Goal: Information Seeking & Learning: Compare options

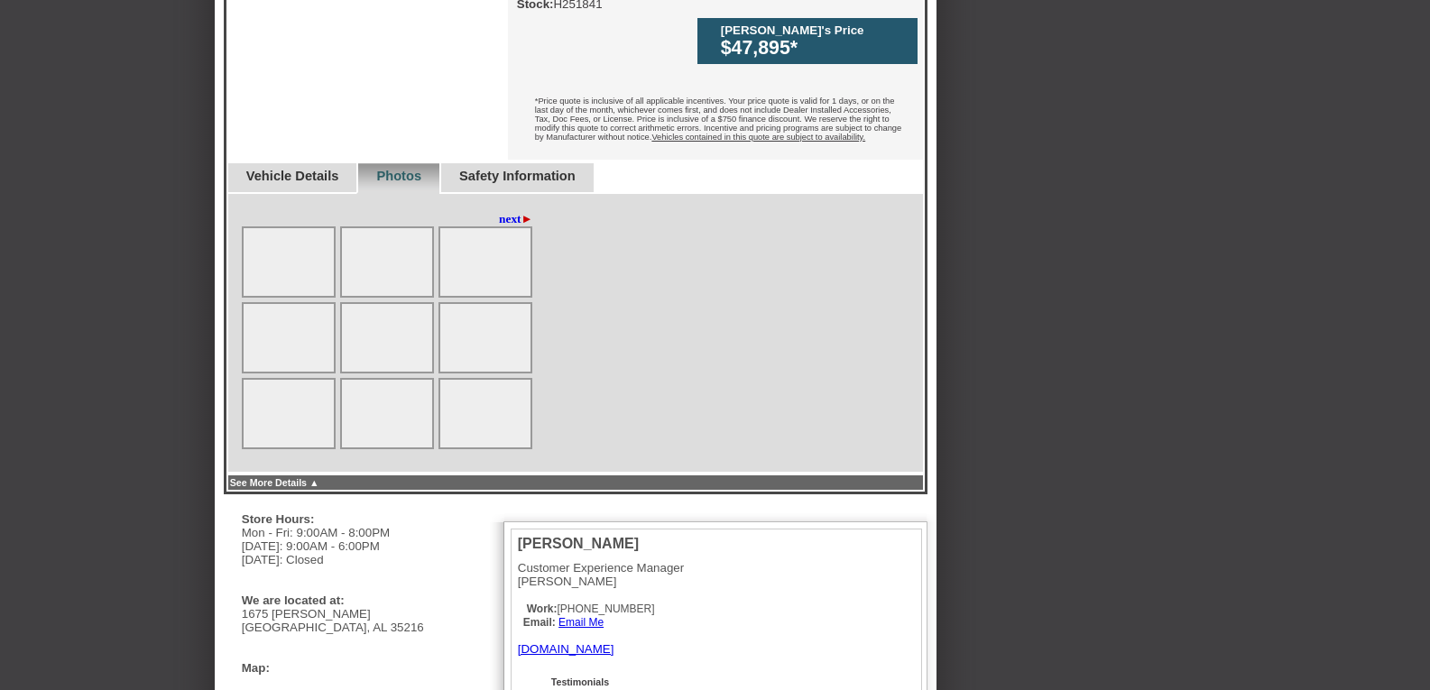
scroll to position [465, 0]
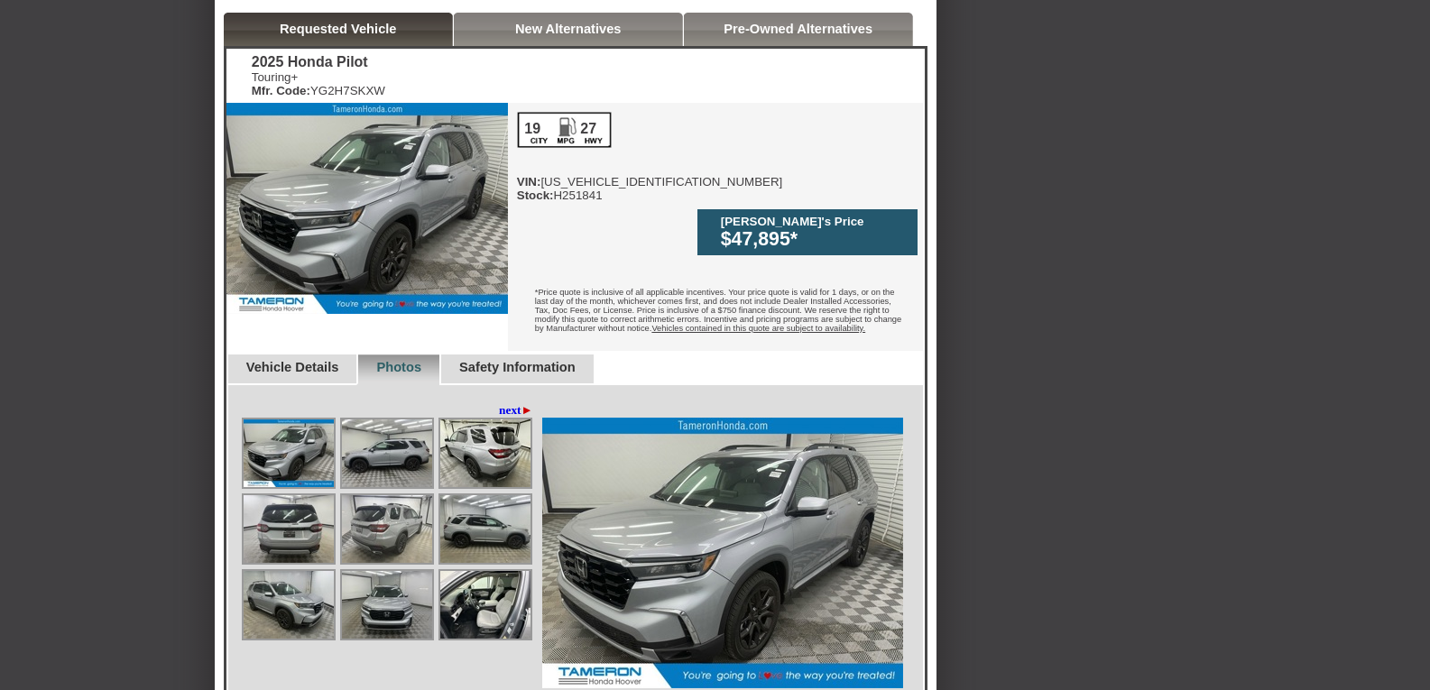
click at [808, 19] on div "Pre-Owned Alternatives" at bounding box center [798, 29] width 229 height 33
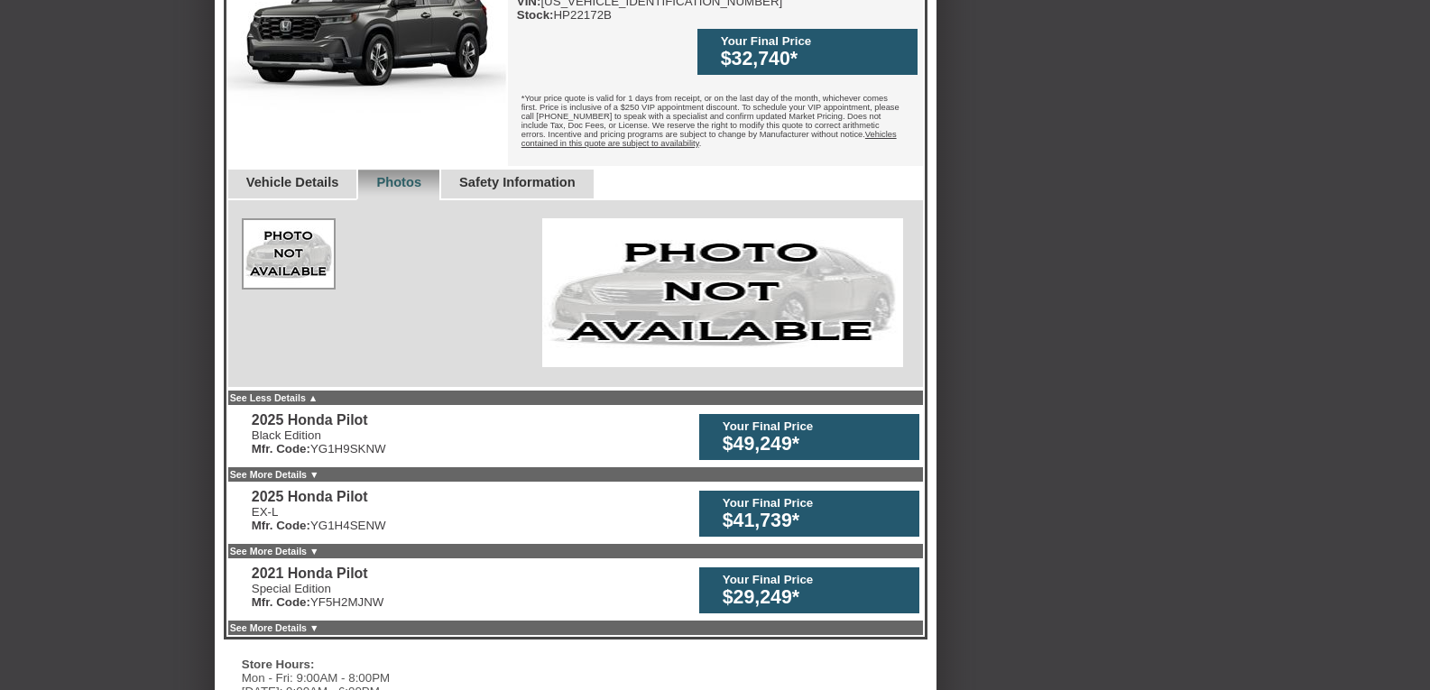
scroll to position [736, 0]
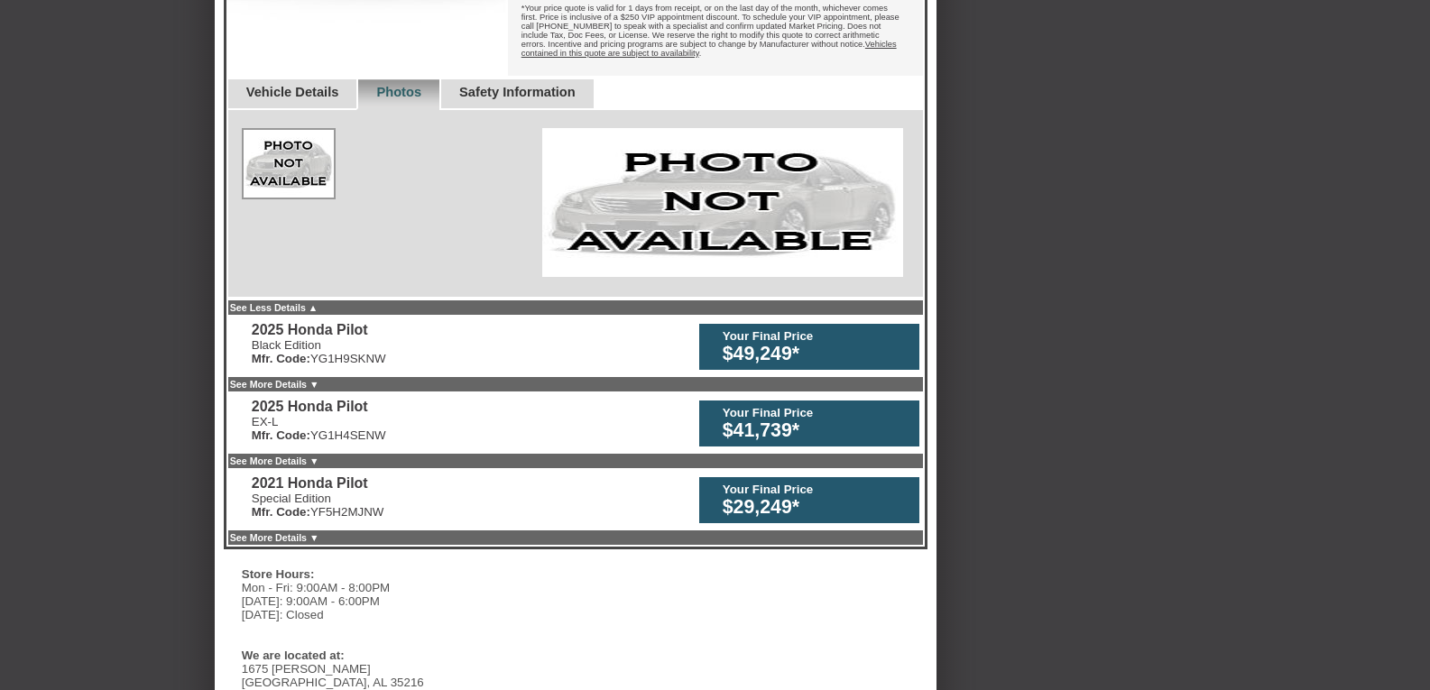
click at [289, 379] on link "See More Details ▼" at bounding box center [274, 384] width 89 height 11
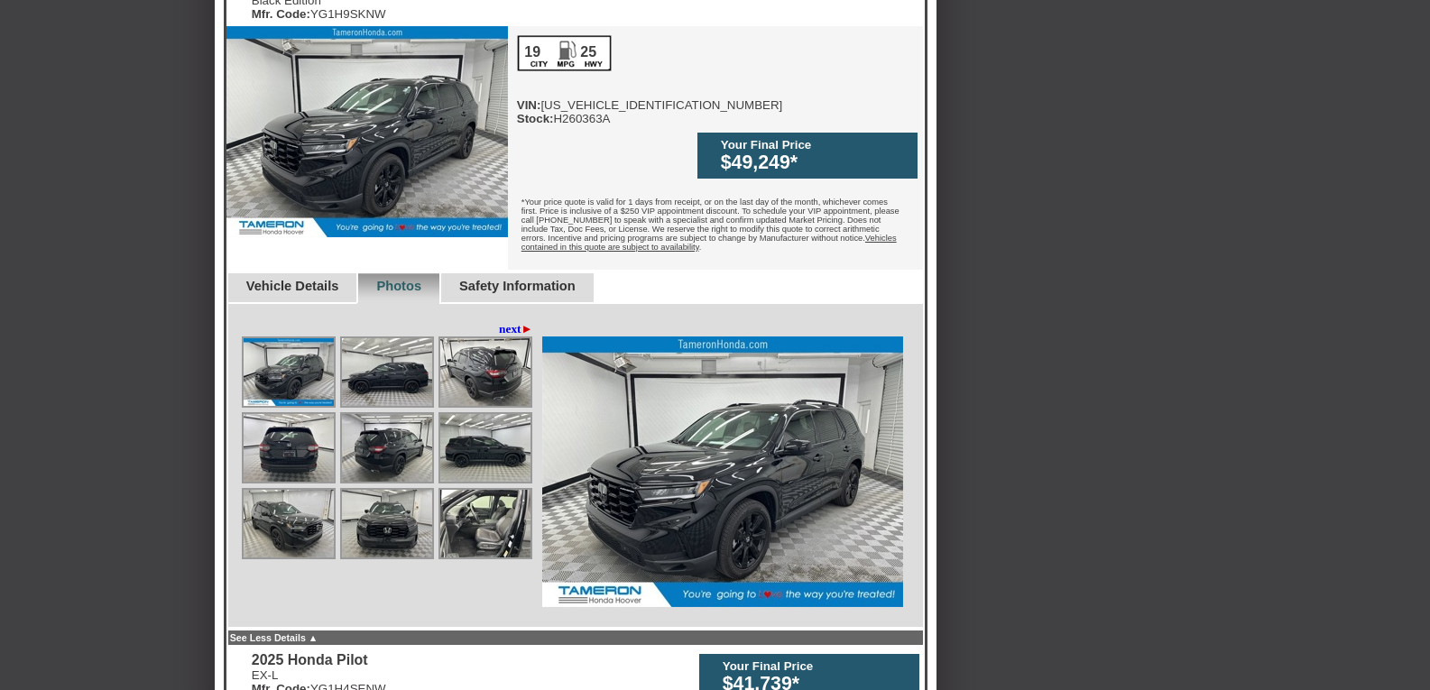
scroll to position [1097, 0]
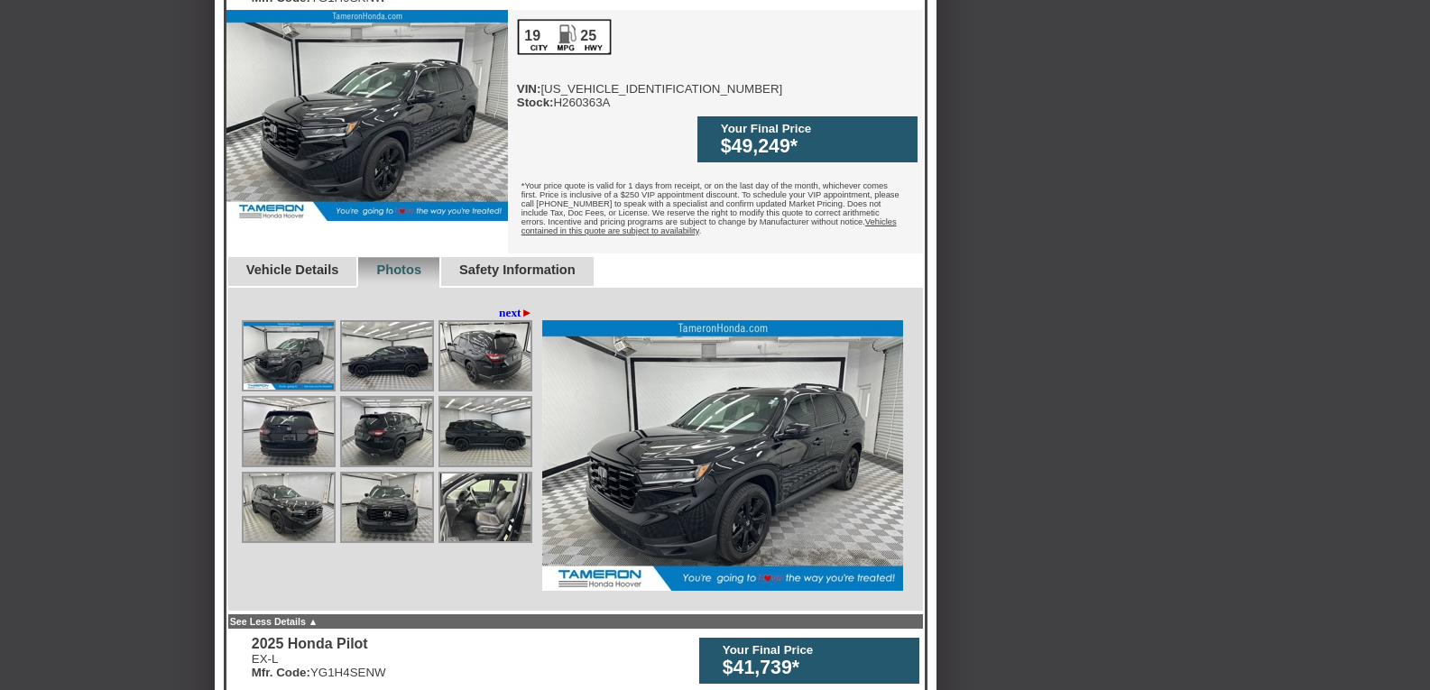
click at [294, 263] on link "Vehicle Details" at bounding box center [292, 270] width 93 height 14
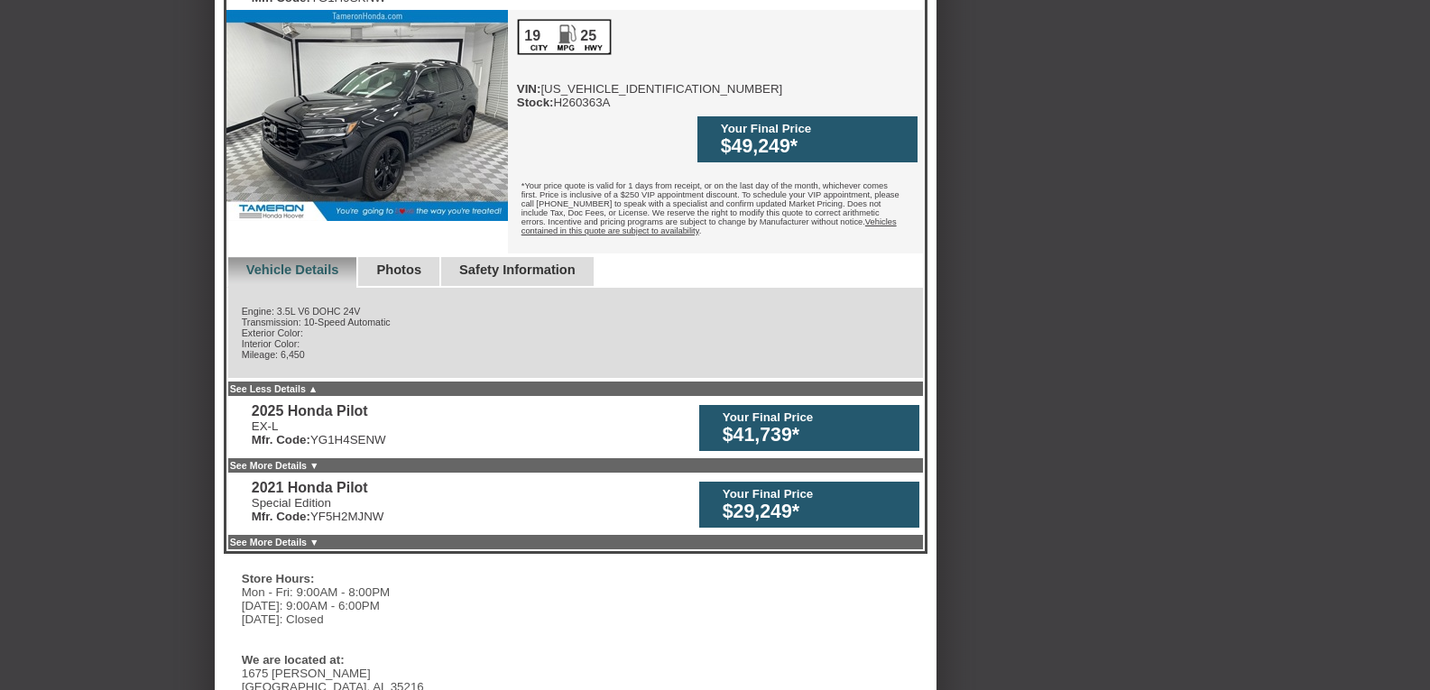
click at [567, 263] on link "Safety Information" at bounding box center [517, 270] width 116 height 14
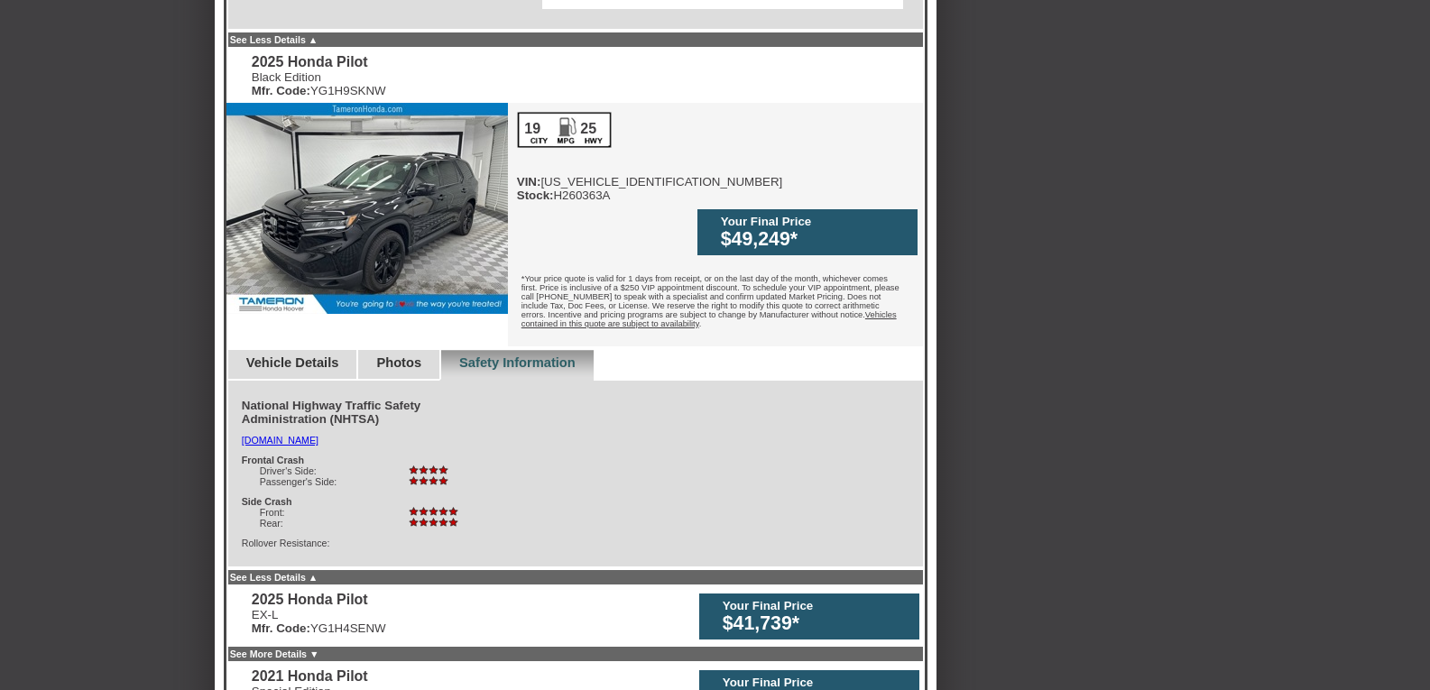
scroll to position [916, 0]
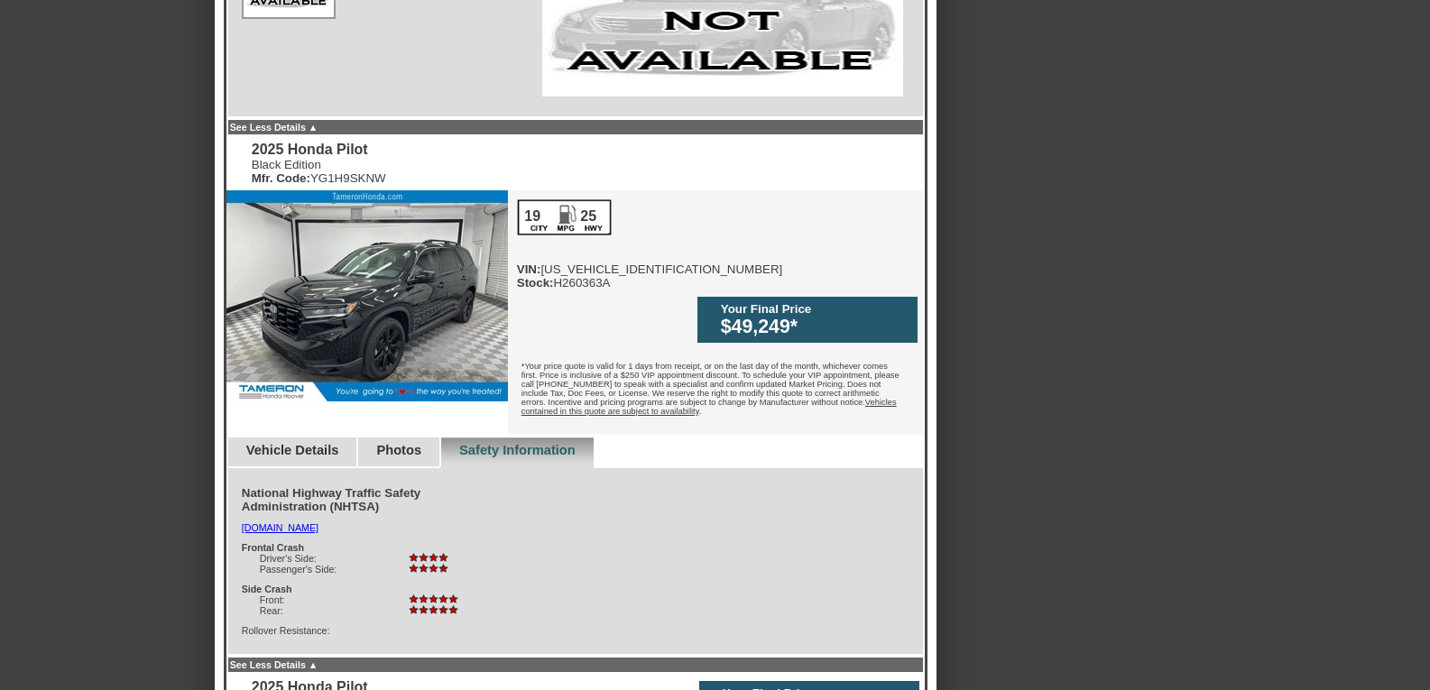
click at [339, 443] on link "Vehicle Details" at bounding box center [292, 450] width 93 height 14
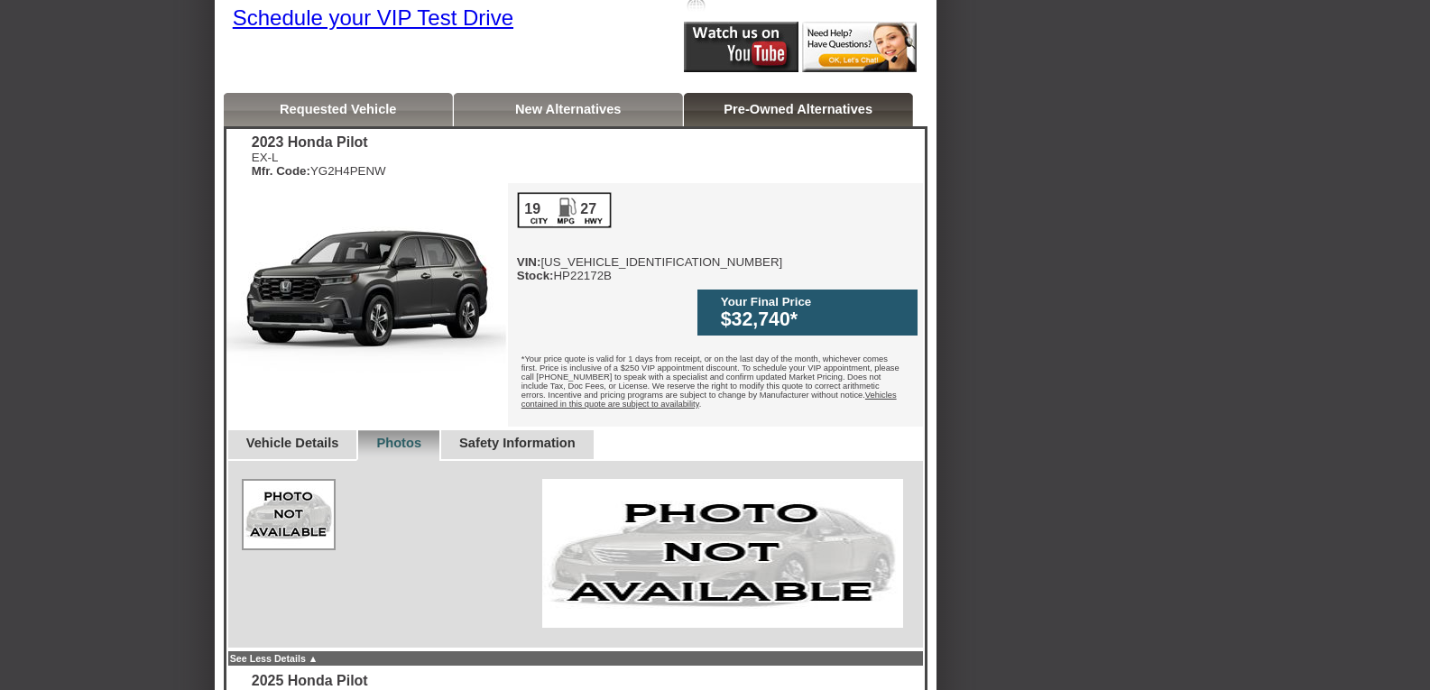
scroll to position [375, 0]
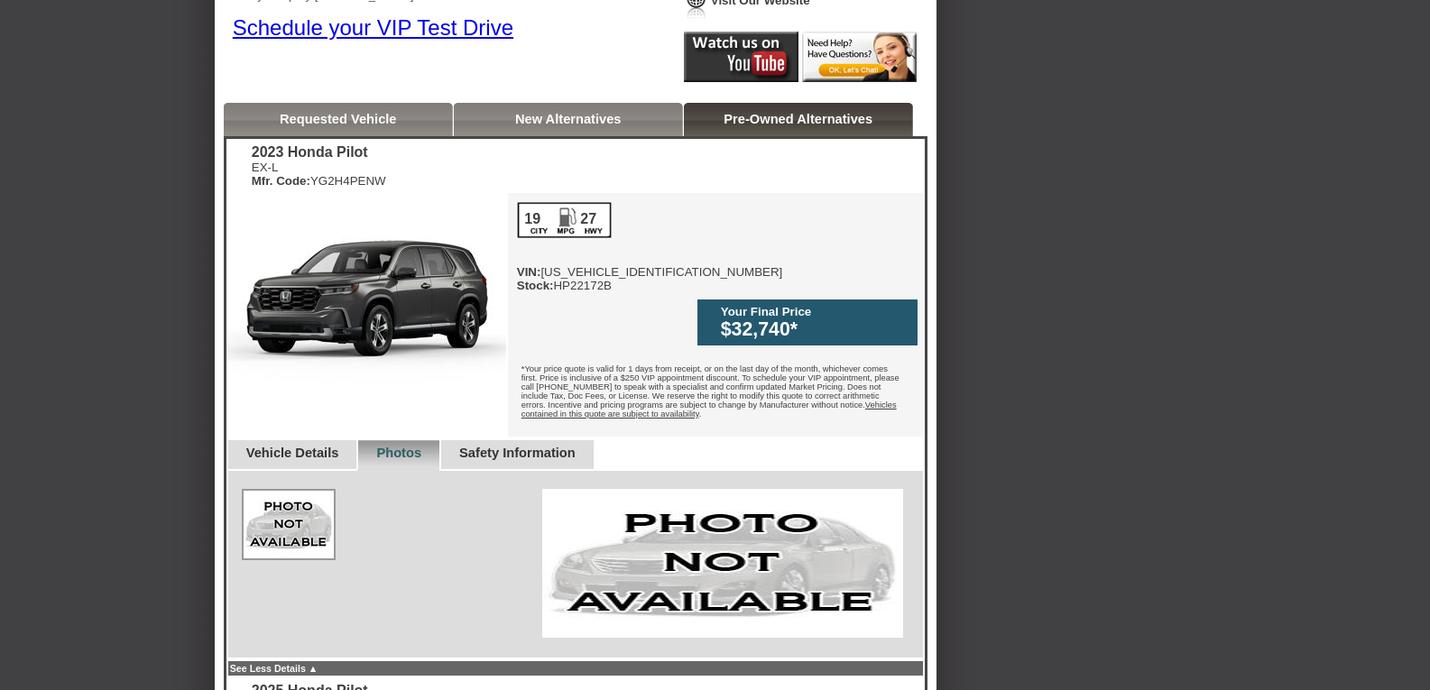
click at [364, 129] on div "Requested Vehicle" at bounding box center [338, 119] width 229 height 33
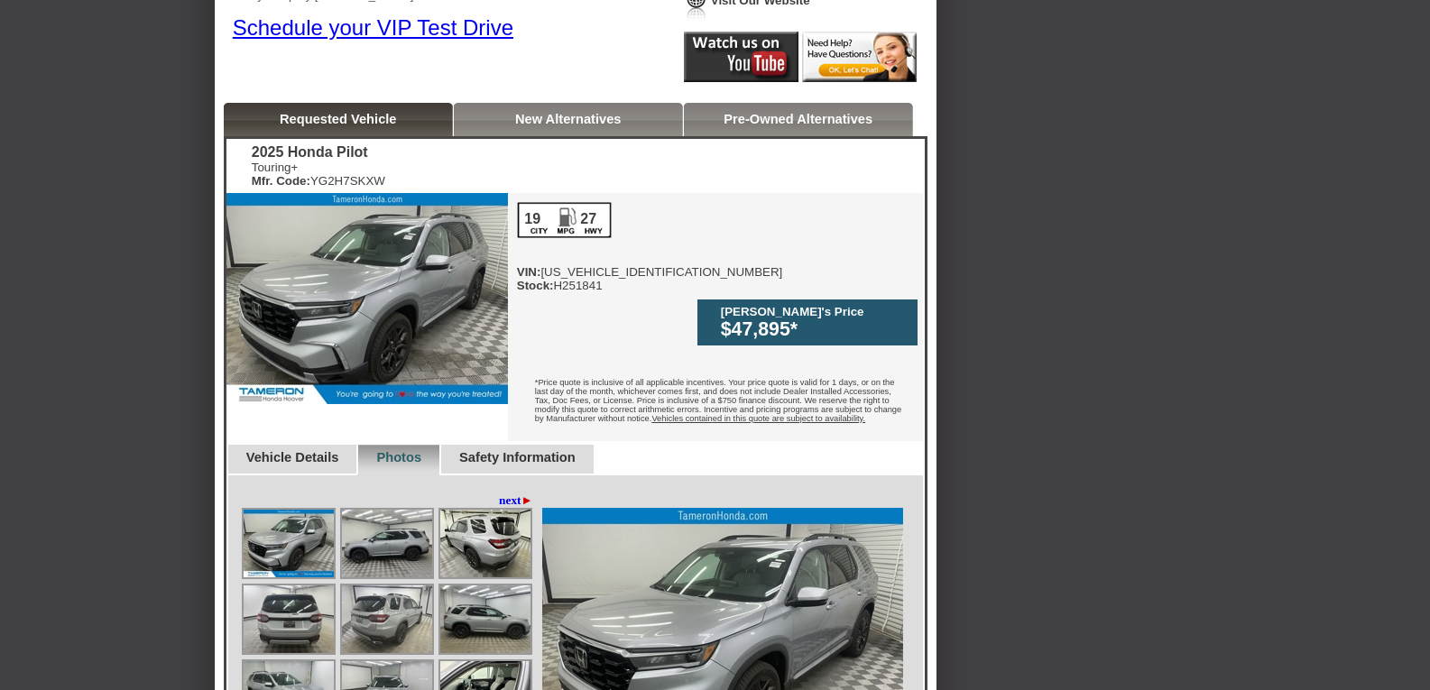
drag, startPoint x: 681, startPoint y: 234, endPoint x: 838, endPoint y: 240, distance: 156.3
click at [838, 240] on div "19 27 VIN: [US_VEHICLE_IDENTIFICATION_NUMBER] Stock: H251841 Tameron Honda's Pr…" at bounding box center [715, 317] width 415 height 248
click at [836, 270] on div "19 27 VIN: [US_VEHICLE_IDENTIFICATION_NUMBER] Stock: H251841 Tameron Honda's Pr…" at bounding box center [715, 317] width 415 height 248
click at [844, 121] on link "Pre-Owned Alternatives" at bounding box center [798, 119] width 149 height 14
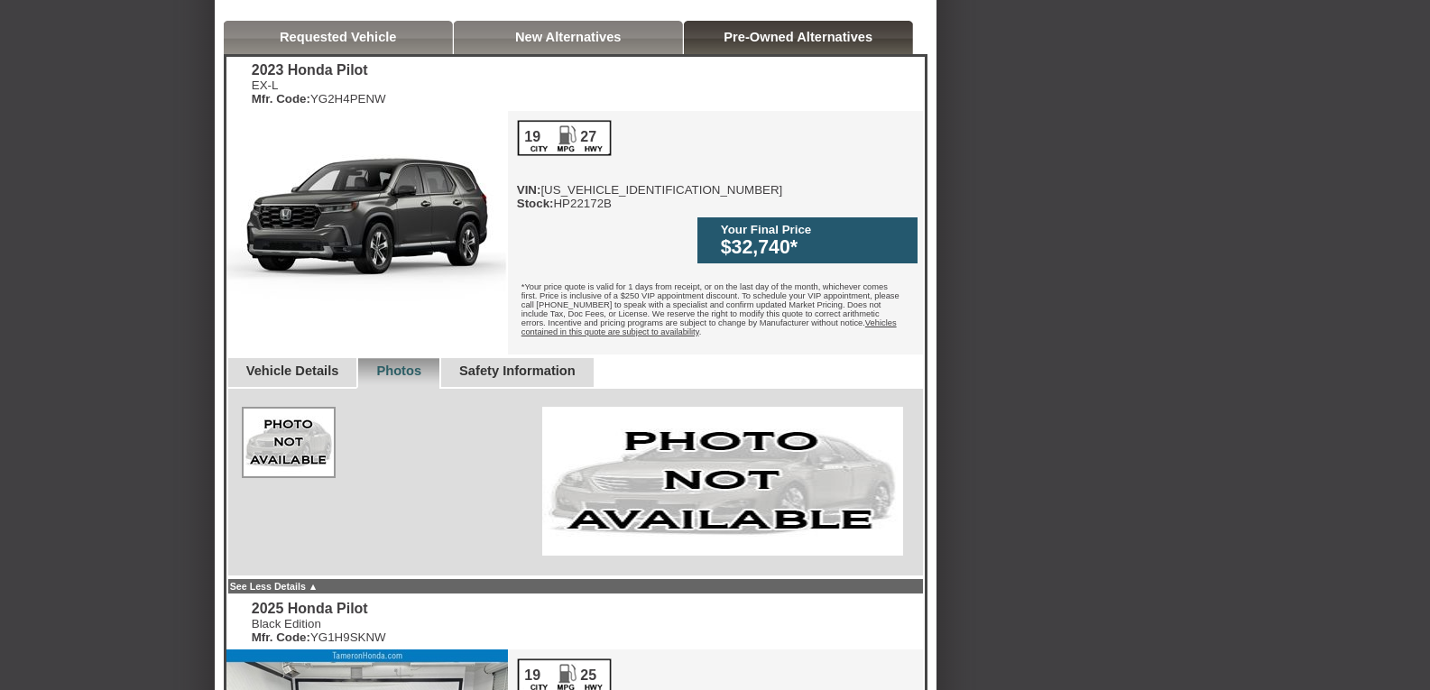
scroll to position [284, 0]
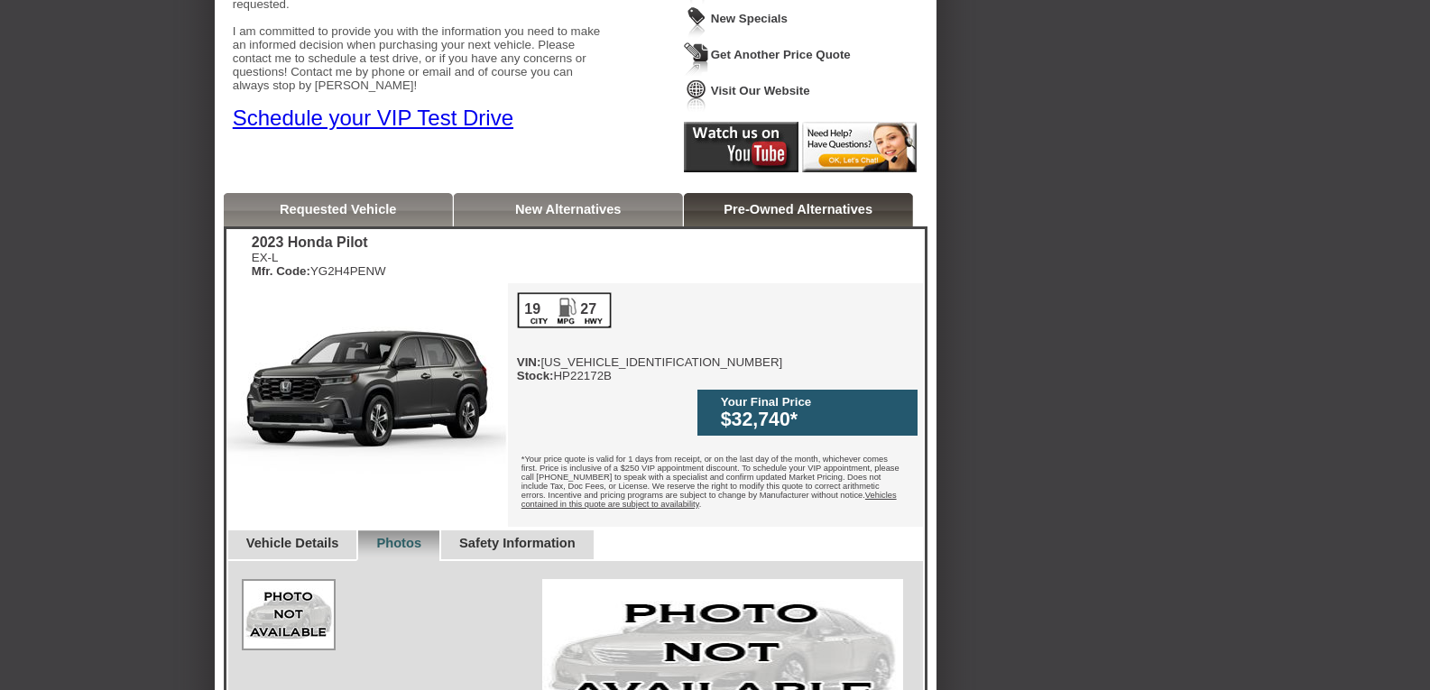
click at [383, 209] on link "Requested Vehicle" at bounding box center [338, 209] width 117 height 14
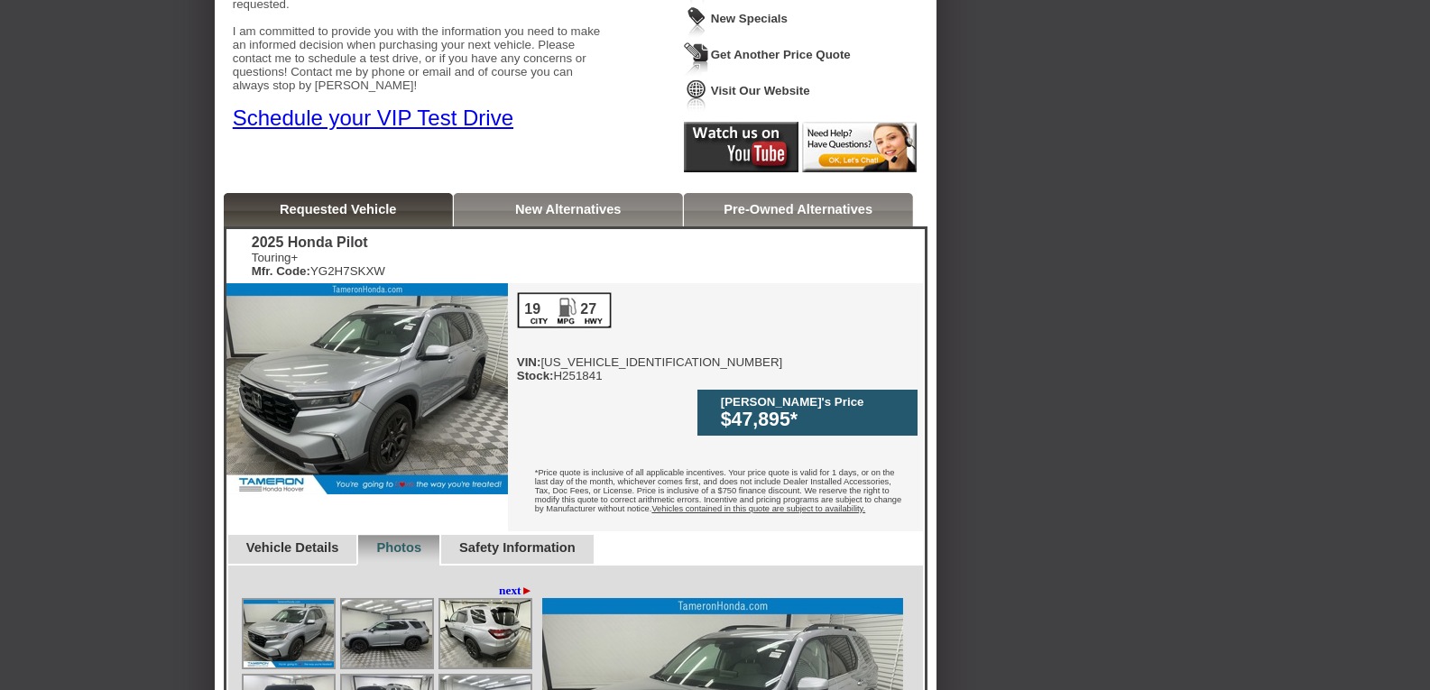
click at [767, 217] on link "Pre-Owned Alternatives" at bounding box center [798, 209] width 149 height 14
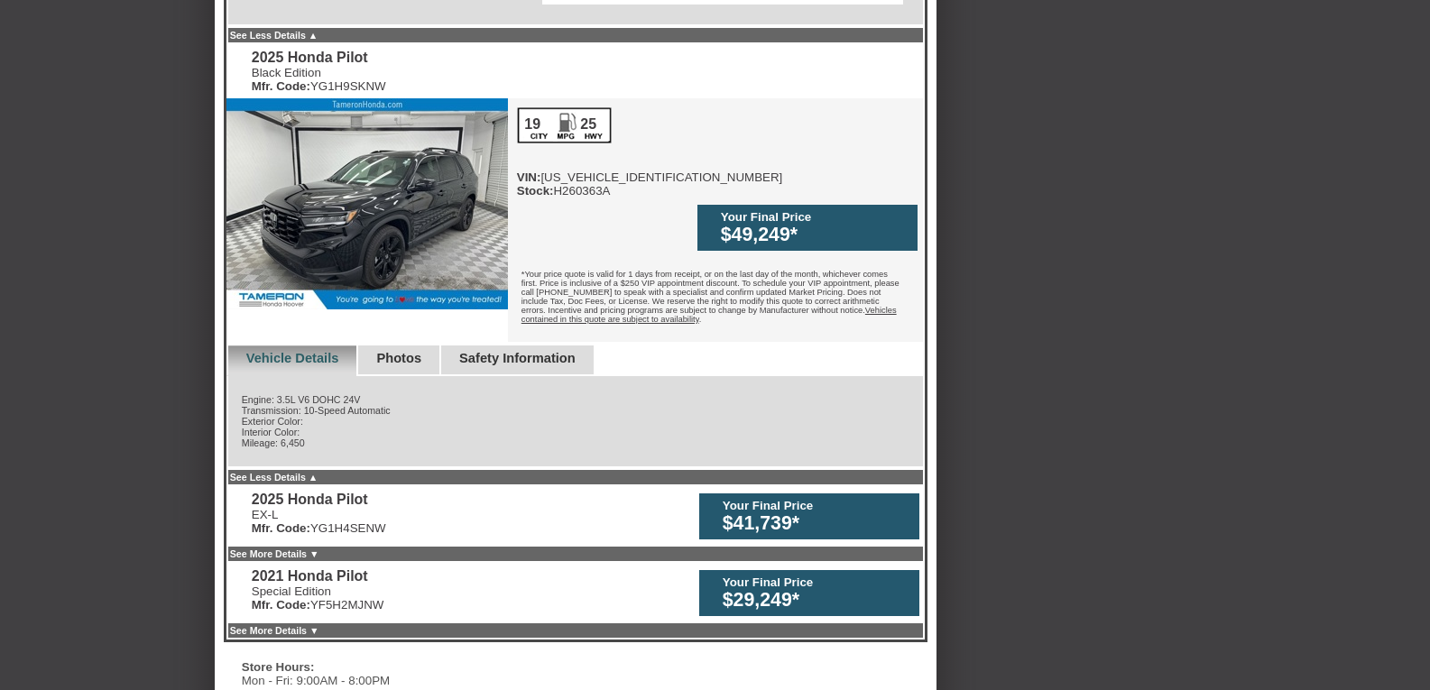
scroll to position [1097, 0]
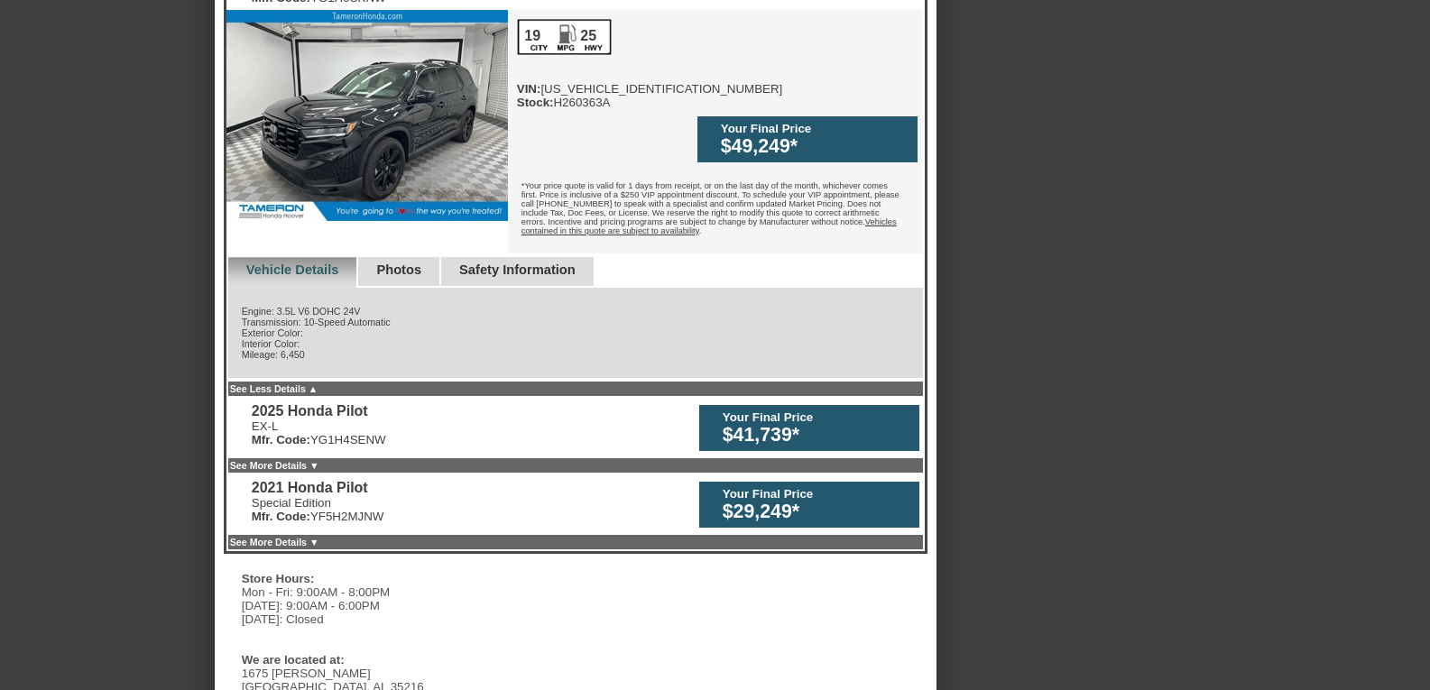
click at [311, 384] on link "See Less Details ▲" at bounding box center [274, 389] width 88 height 11
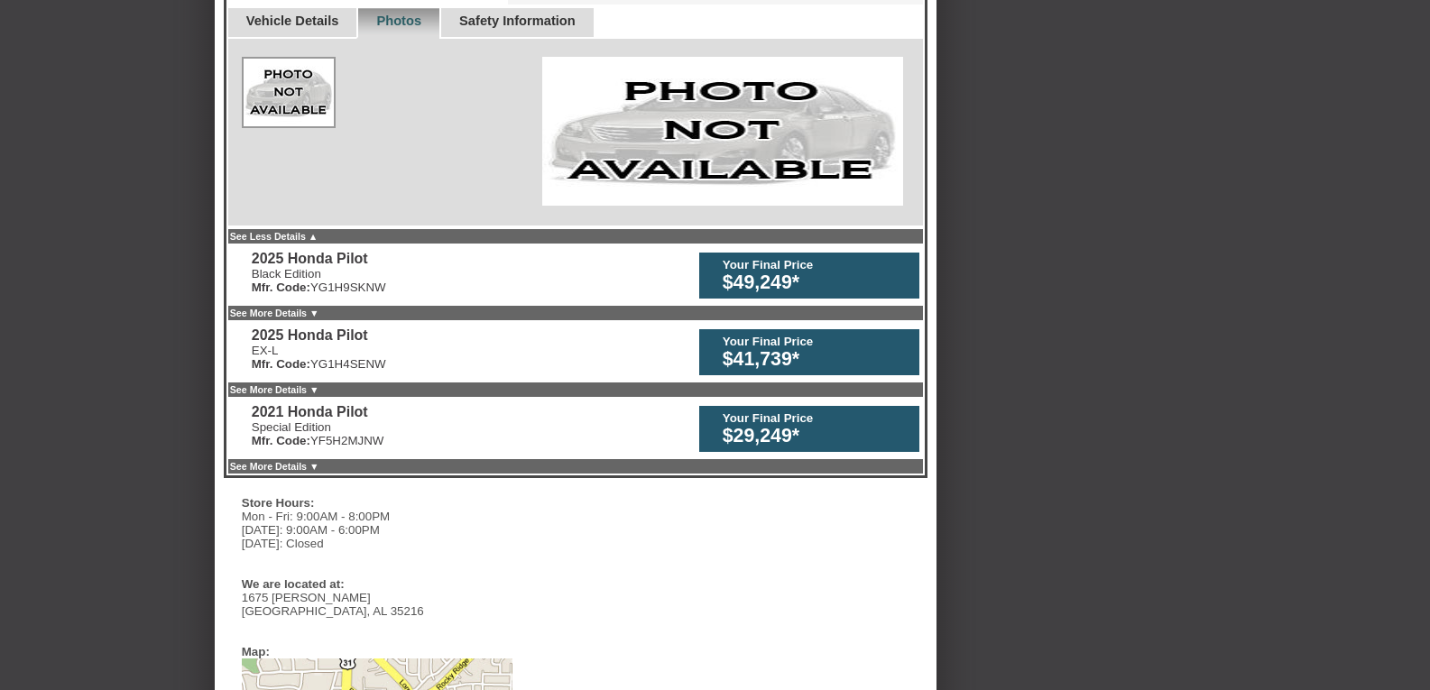
scroll to position [736, 0]
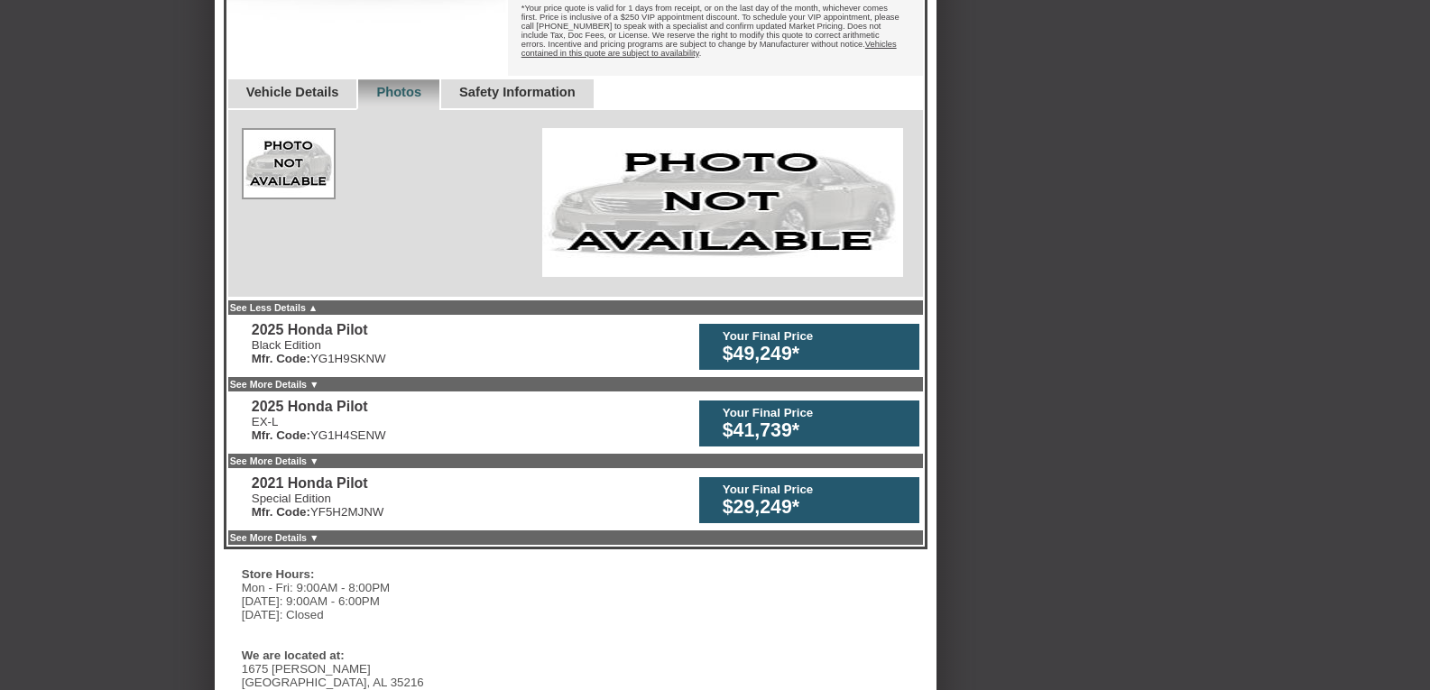
click at [315, 379] on link "See More Details ▼" at bounding box center [274, 384] width 89 height 11
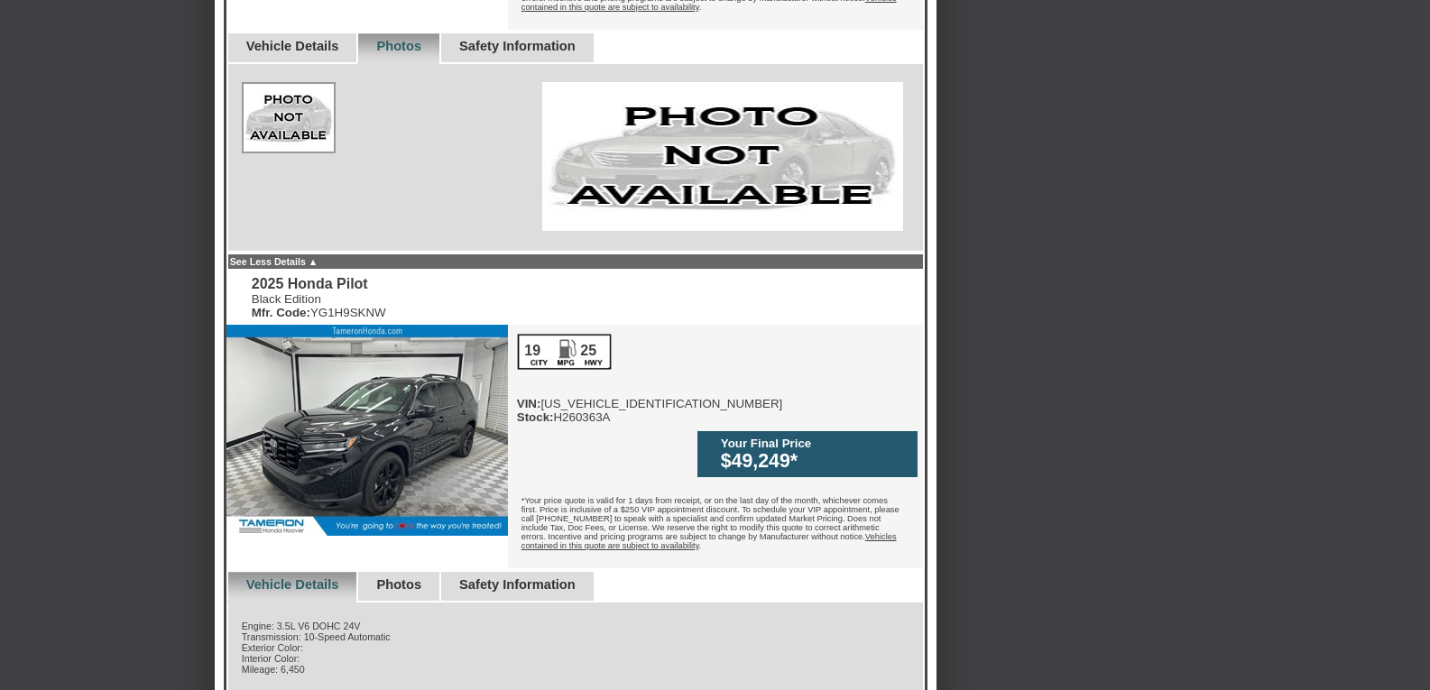
scroll to position [826, 0]
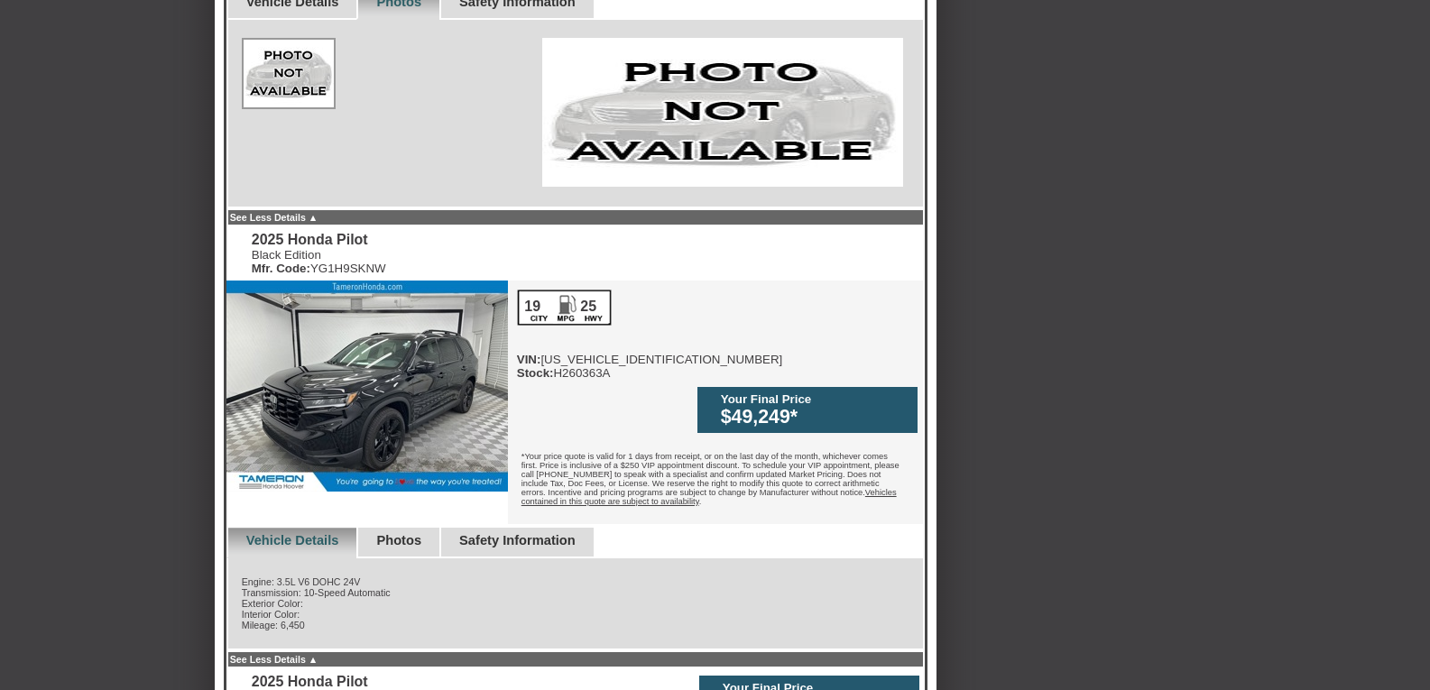
click at [286, 212] on link "See Less Details ▲" at bounding box center [274, 217] width 88 height 11
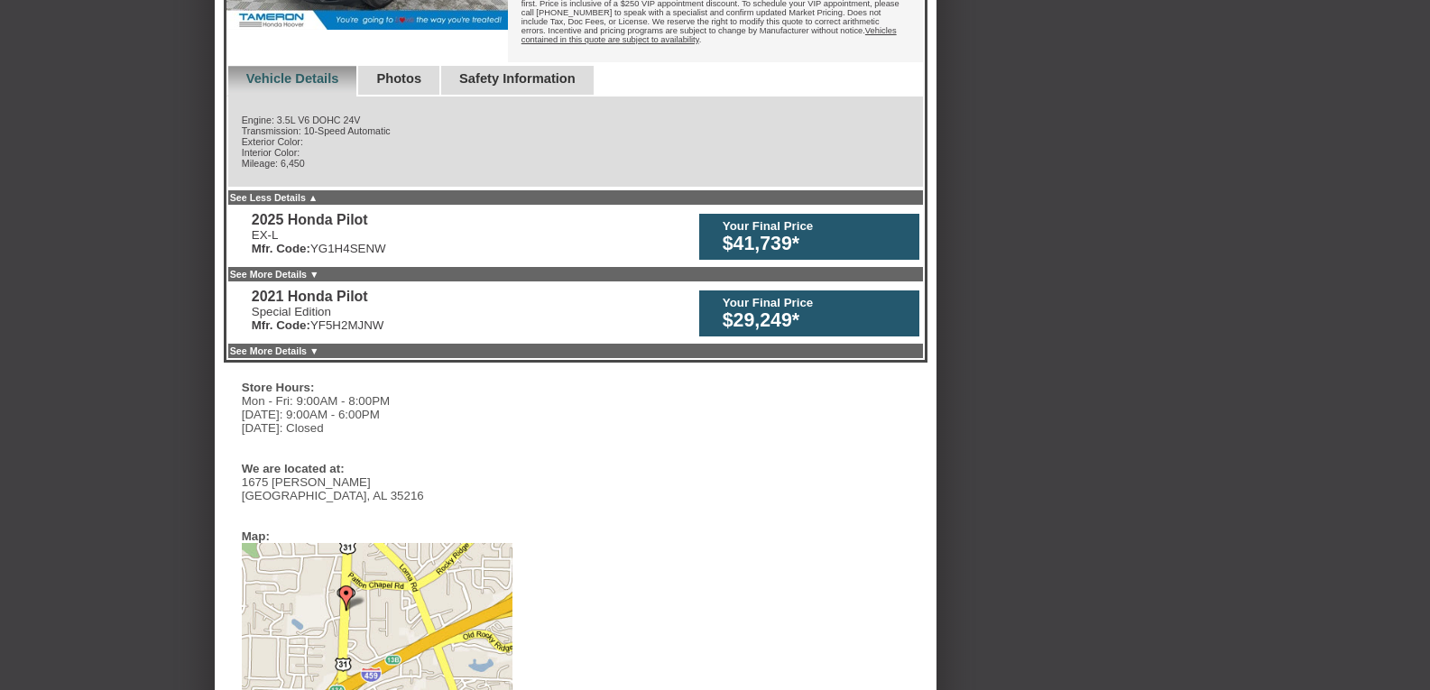
click at [295, 192] on link "See Less Details ▲" at bounding box center [274, 197] width 88 height 11
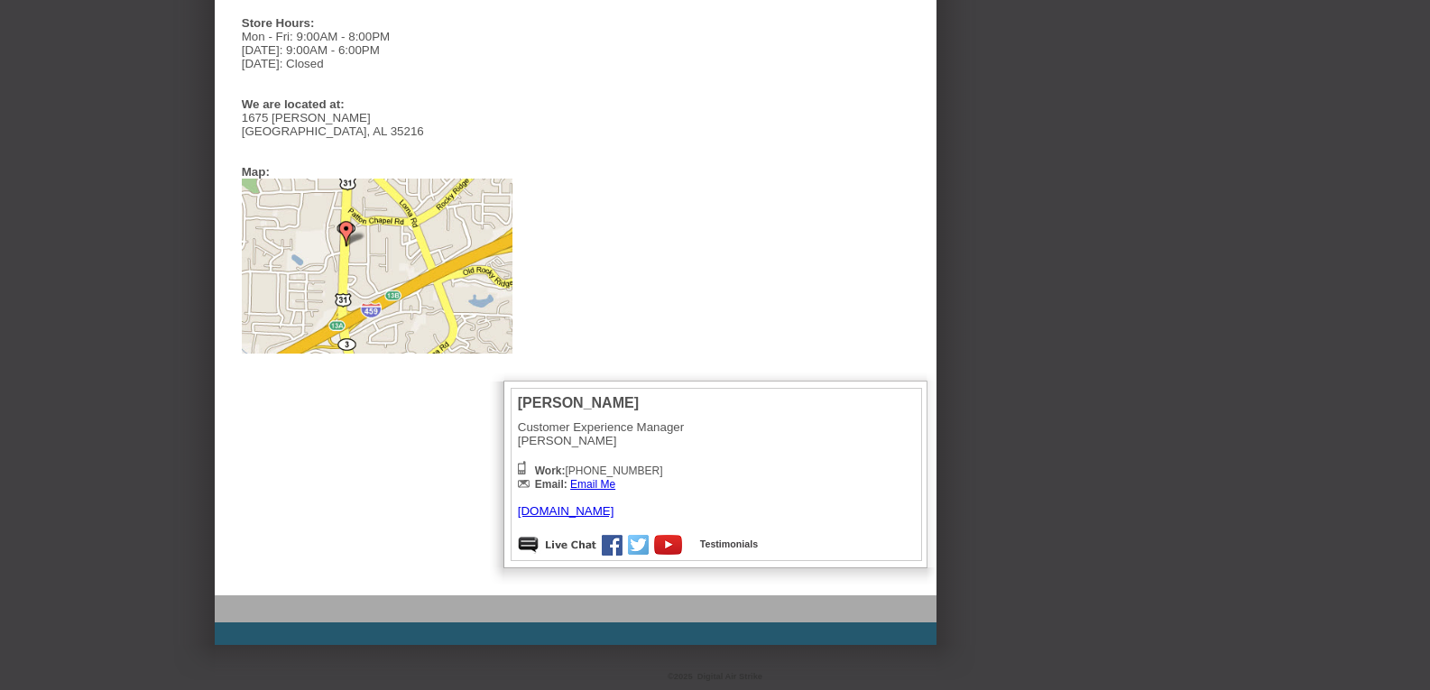
scroll to position [465, 0]
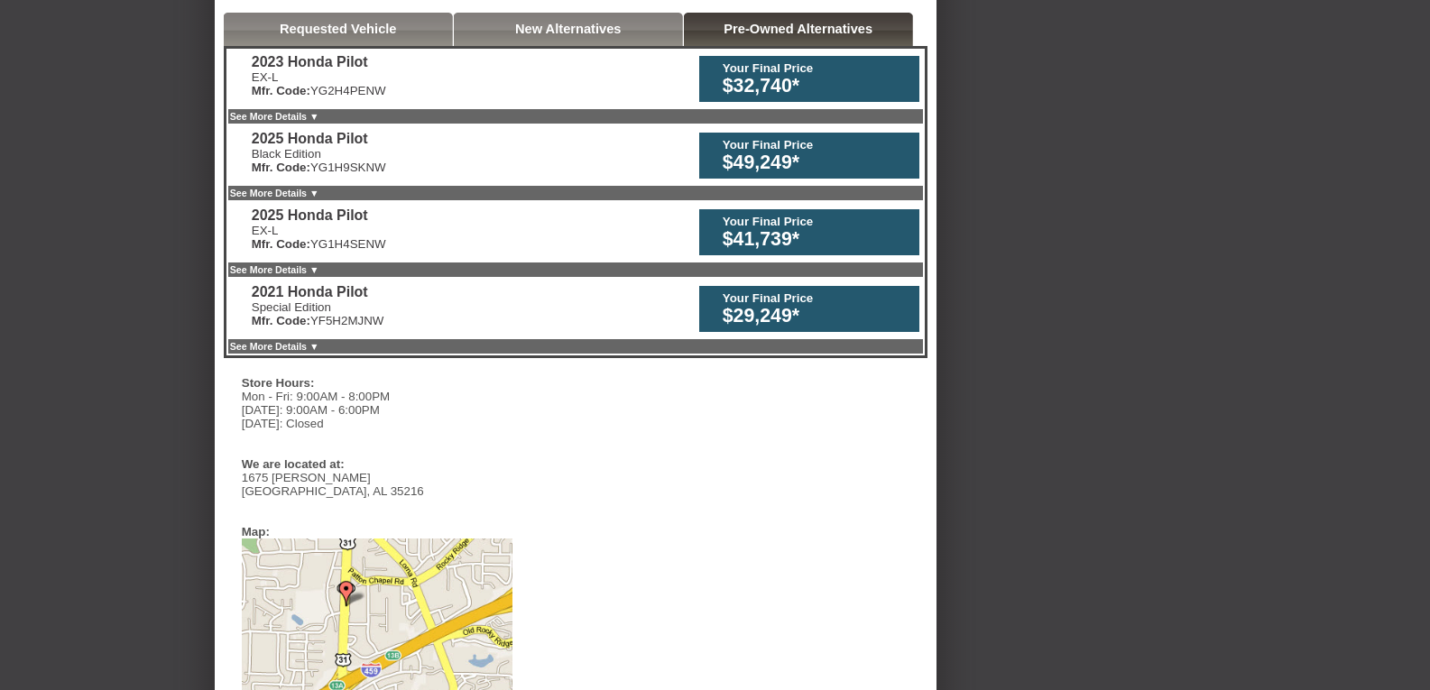
click at [316, 198] on link "See More Details ▼" at bounding box center [274, 193] width 89 height 11
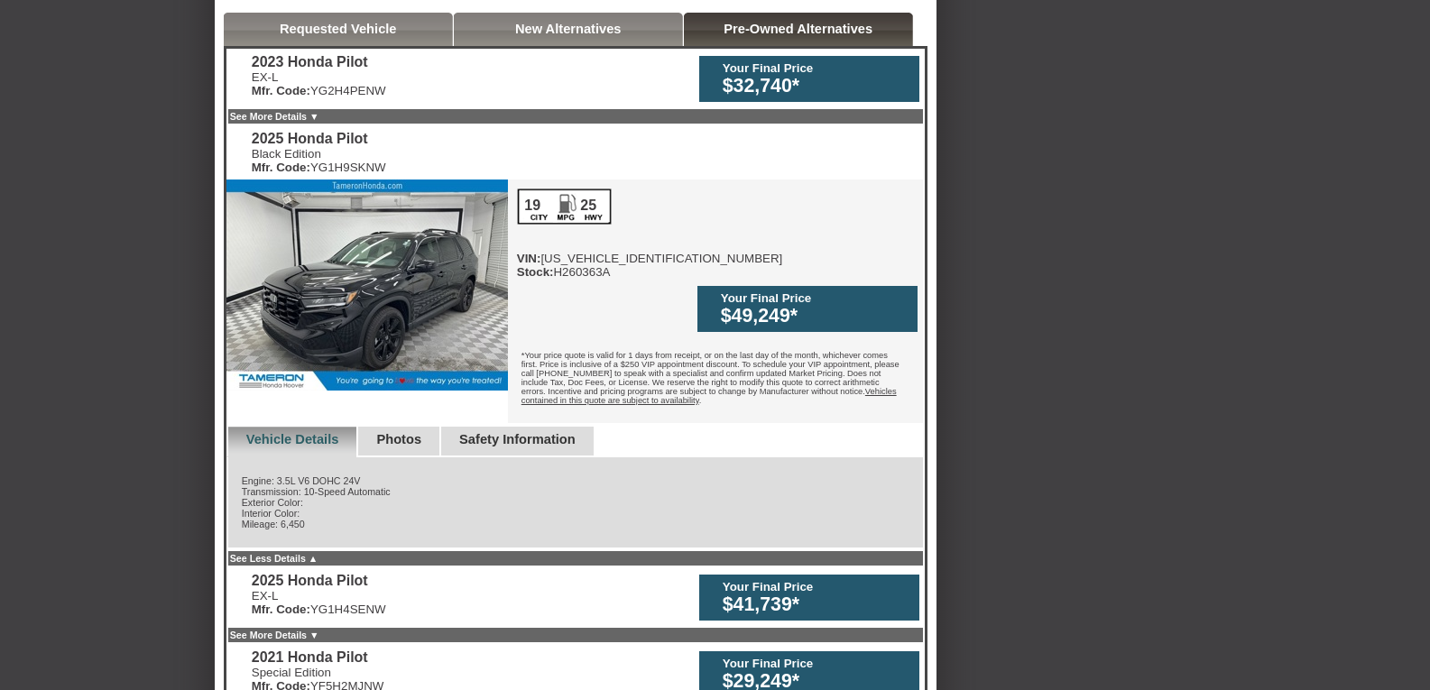
click at [295, 553] on link "See Less Details ▲" at bounding box center [274, 558] width 88 height 11
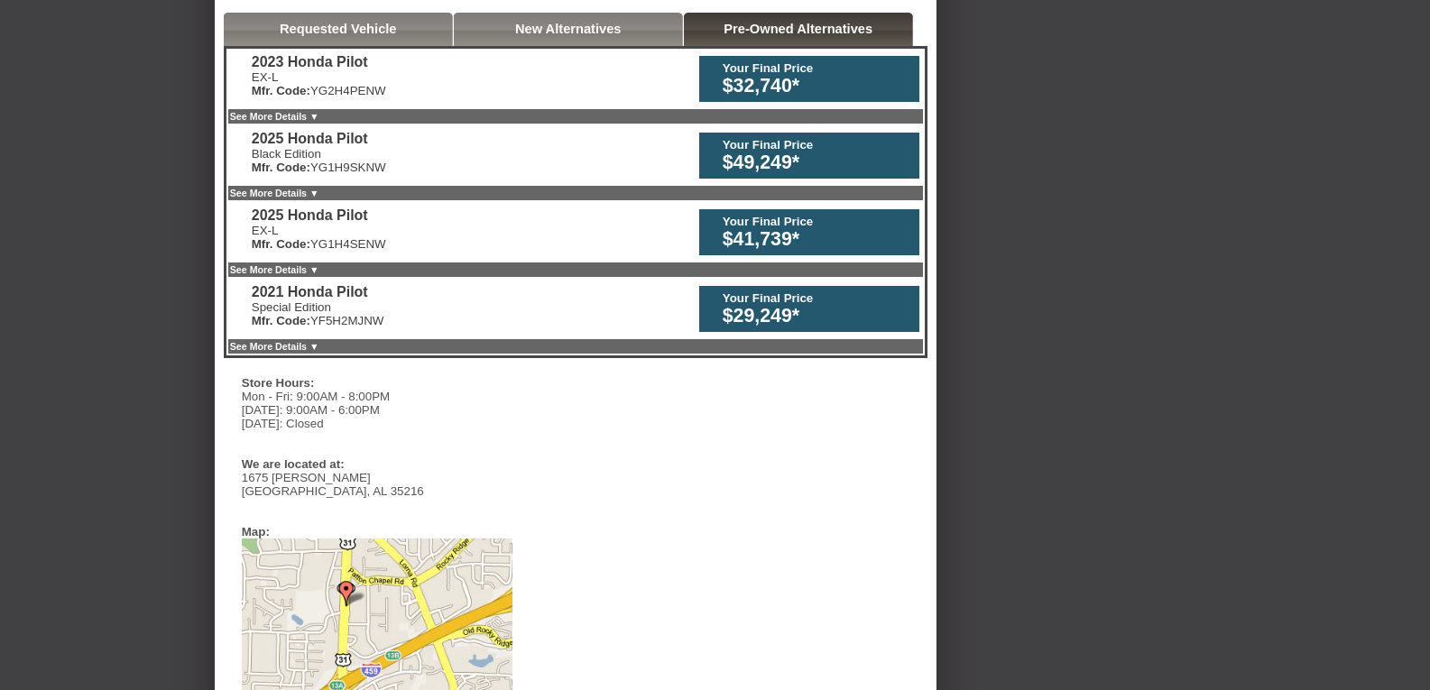
click at [288, 272] on link "See More Details ▼" at bounding box center [274, 269] width 89 height 11
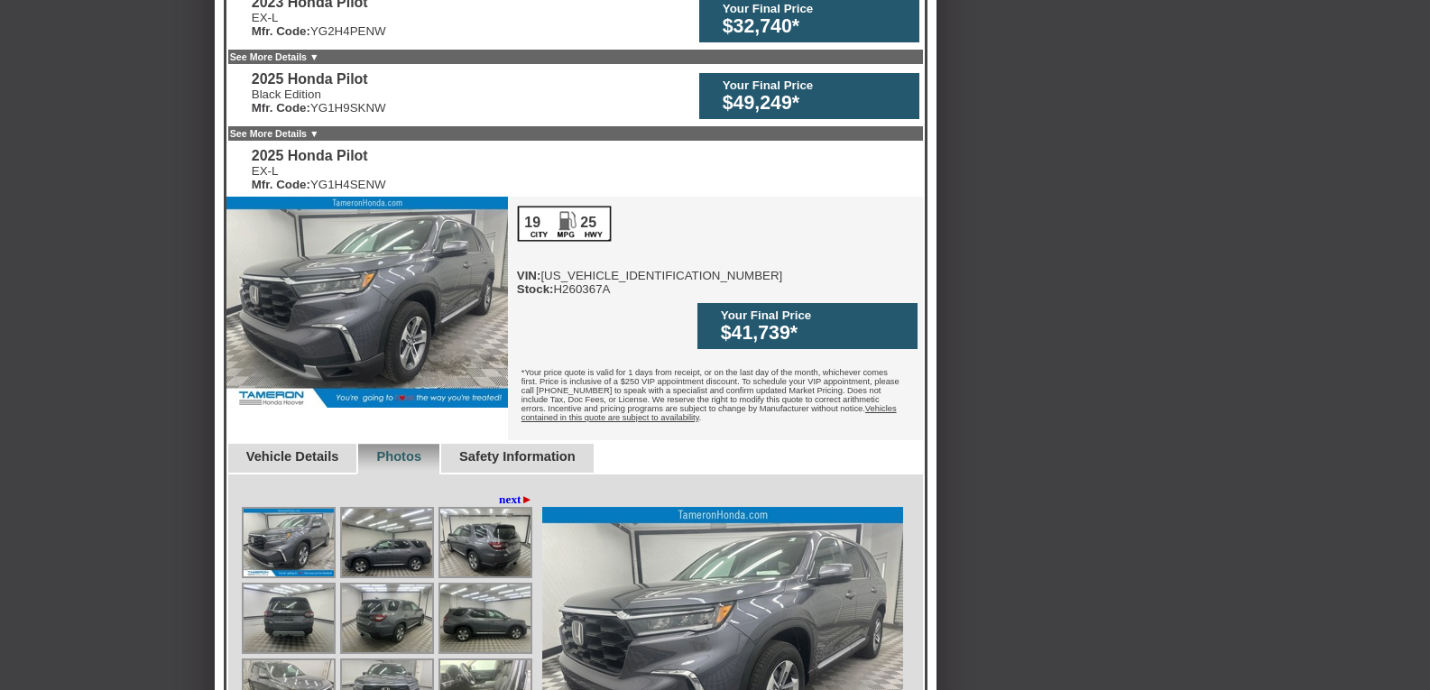
scroll to position [555, 0]
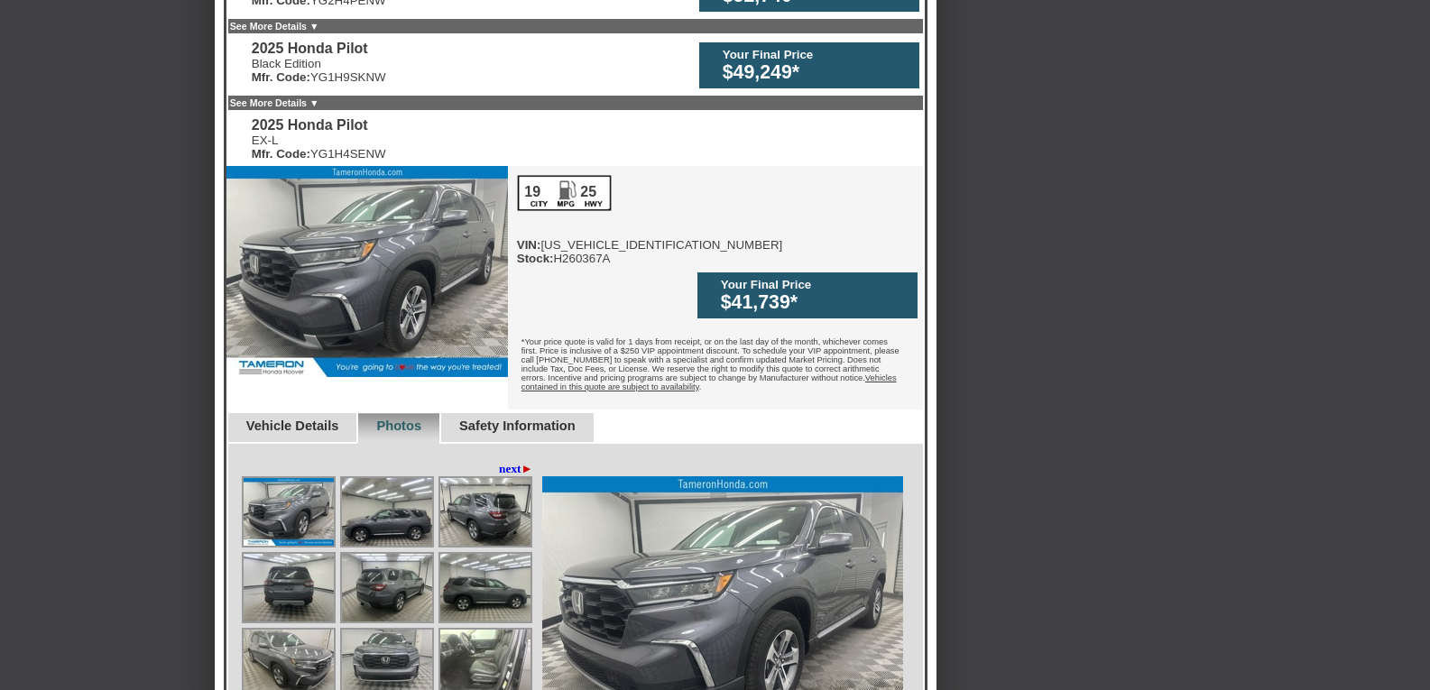
click at [339, 419] on link "Vehicle Details" at bounding box center [292, 426] width 93 height 14
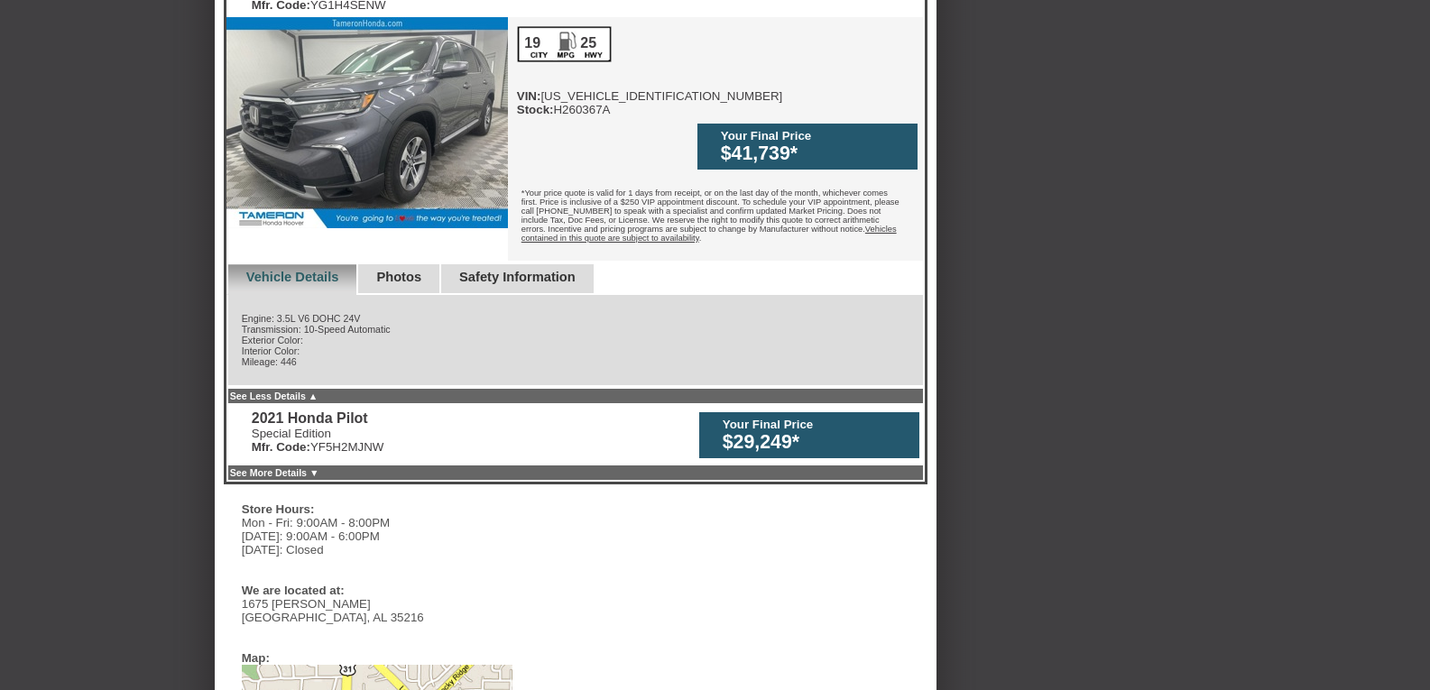
scroll to position [736, 0]
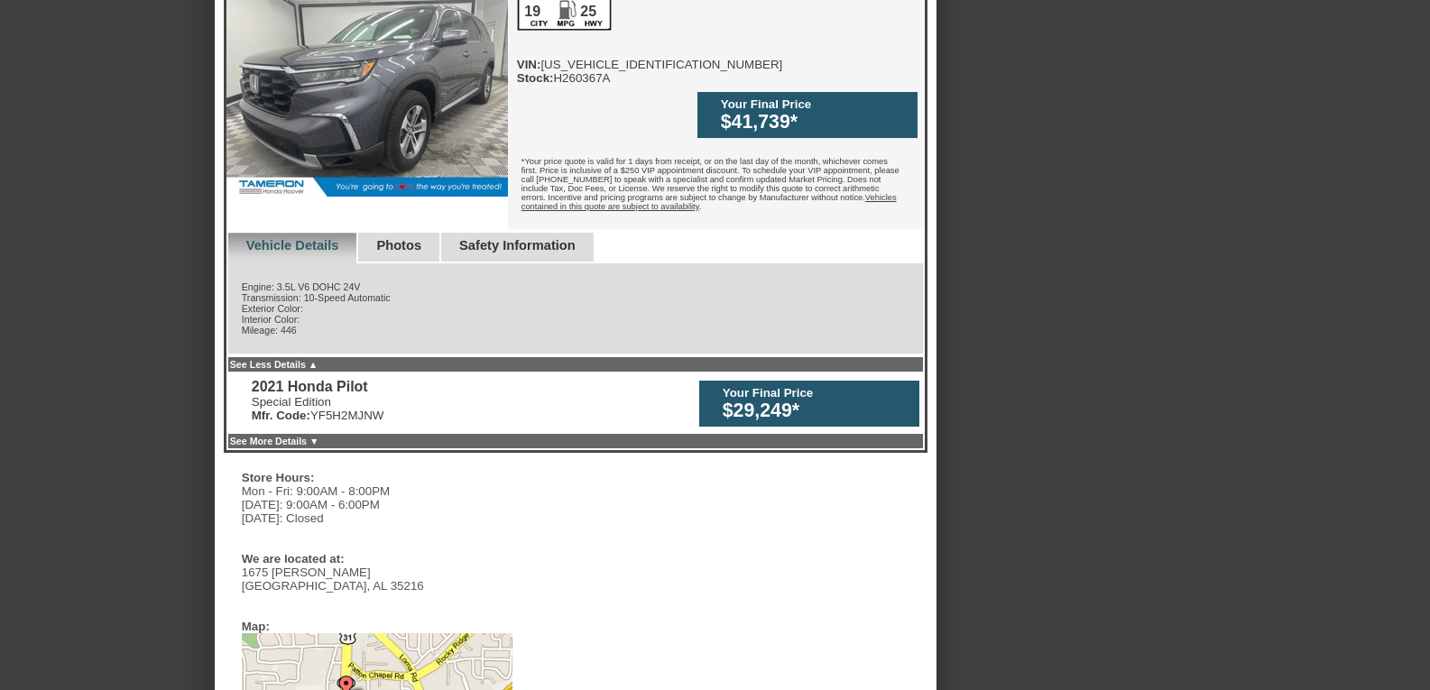
click at [310, 436] on link "See More Details ▼" at bounding box center [274, 441] width 89 height 11
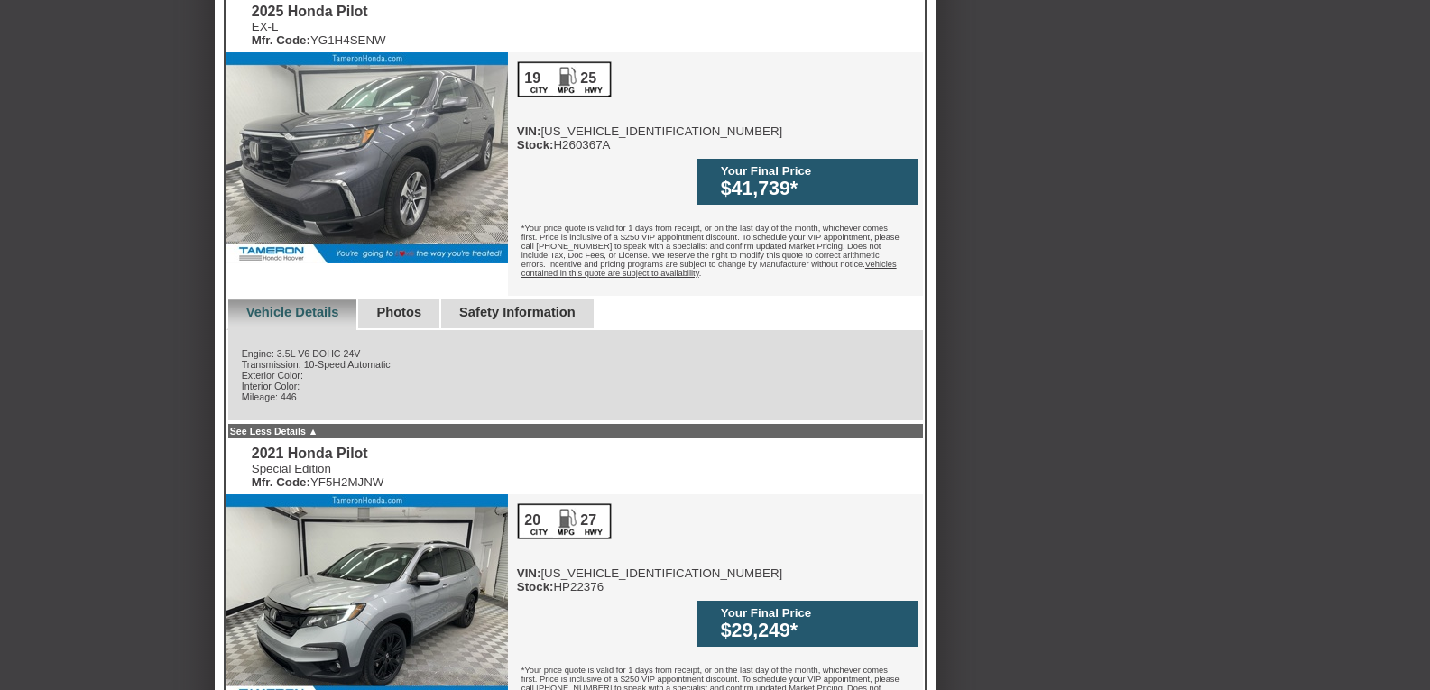
scroll to position [465, 0]
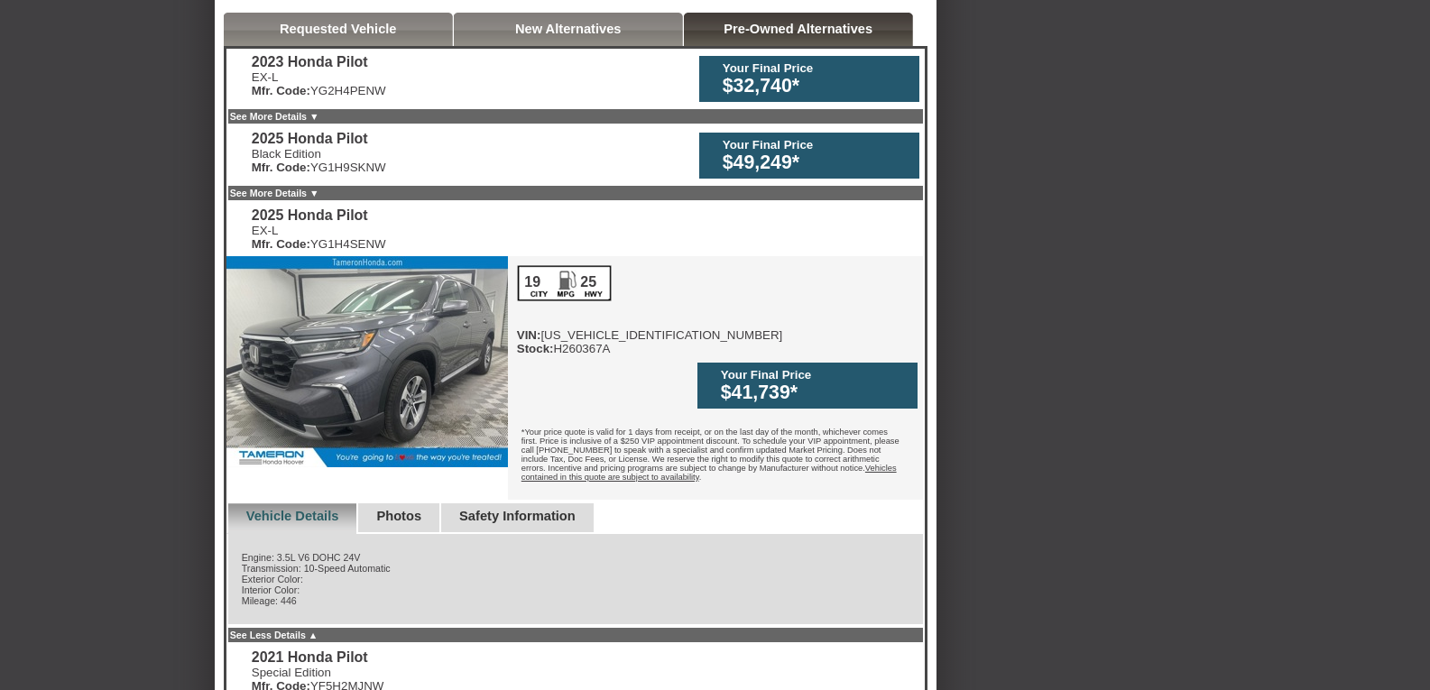
click at [282, 28] on link "Requested Vehicle" at bounding box center [338, 29] width 117 height 14
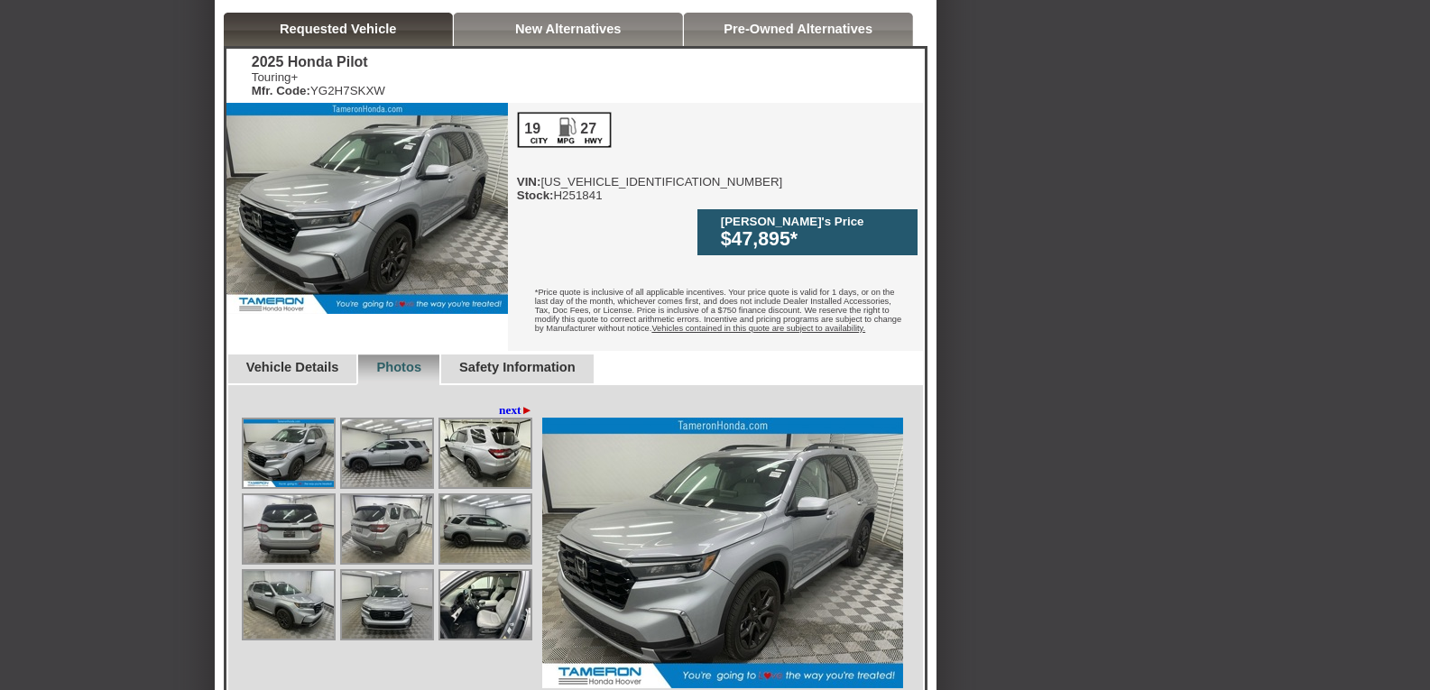
click at [555, 29] on link "New Alternatives" at bounding box center [568, 29] width 106 height 14
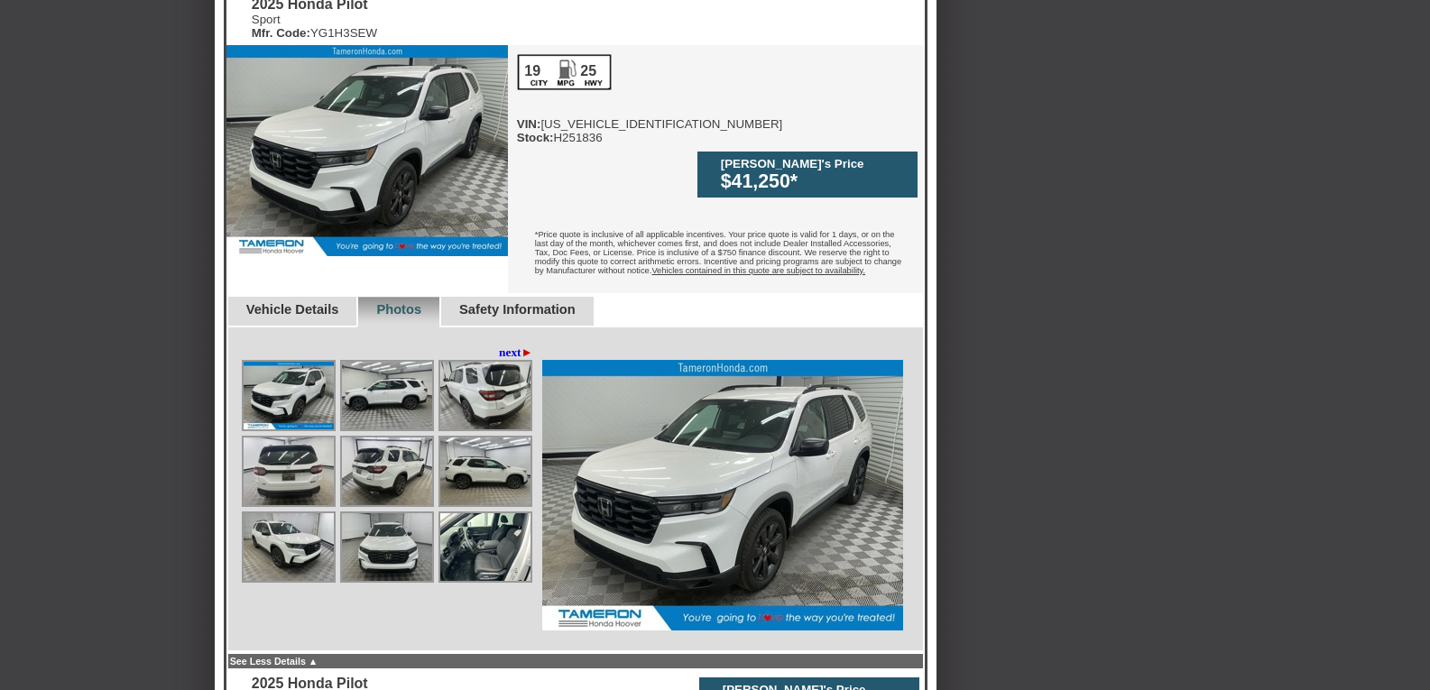
scroll to position [555, 0]
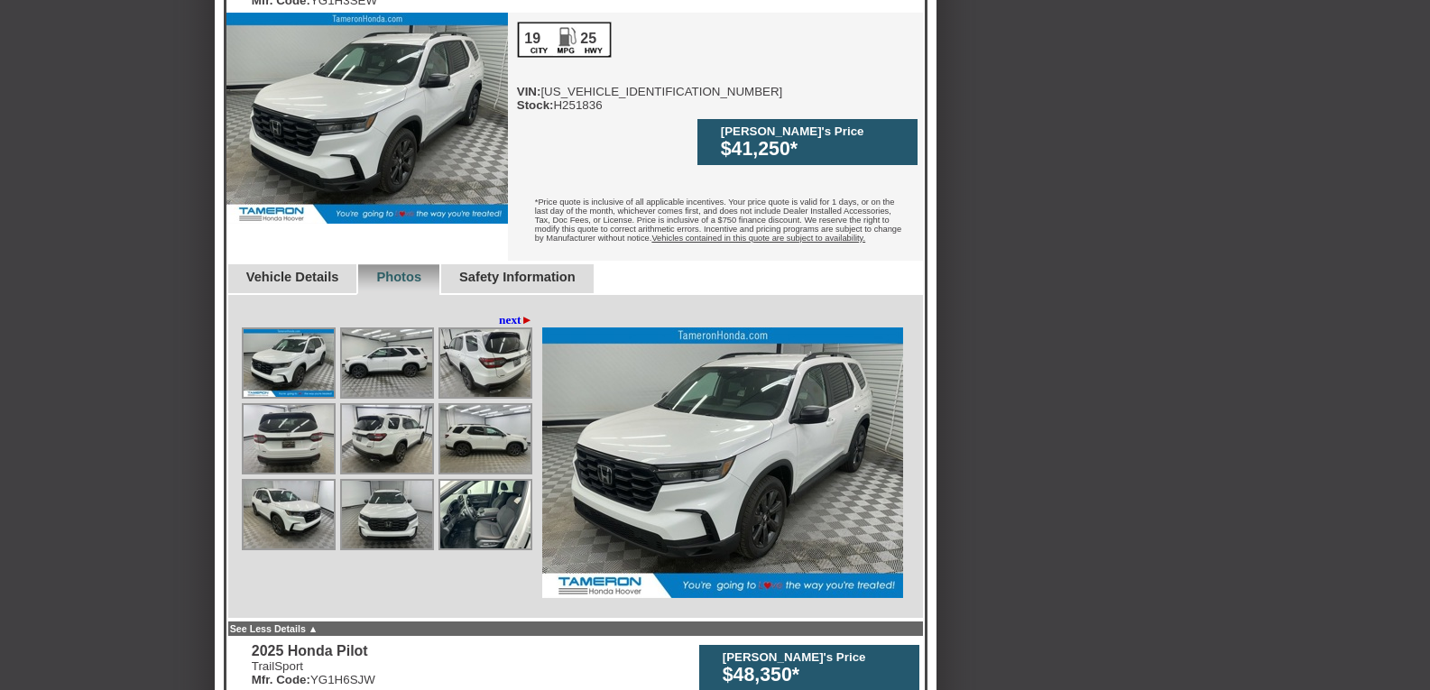
click at [339, 270] on link "Vehicle Details" at bounding box center [292, 277] width 93 height 14
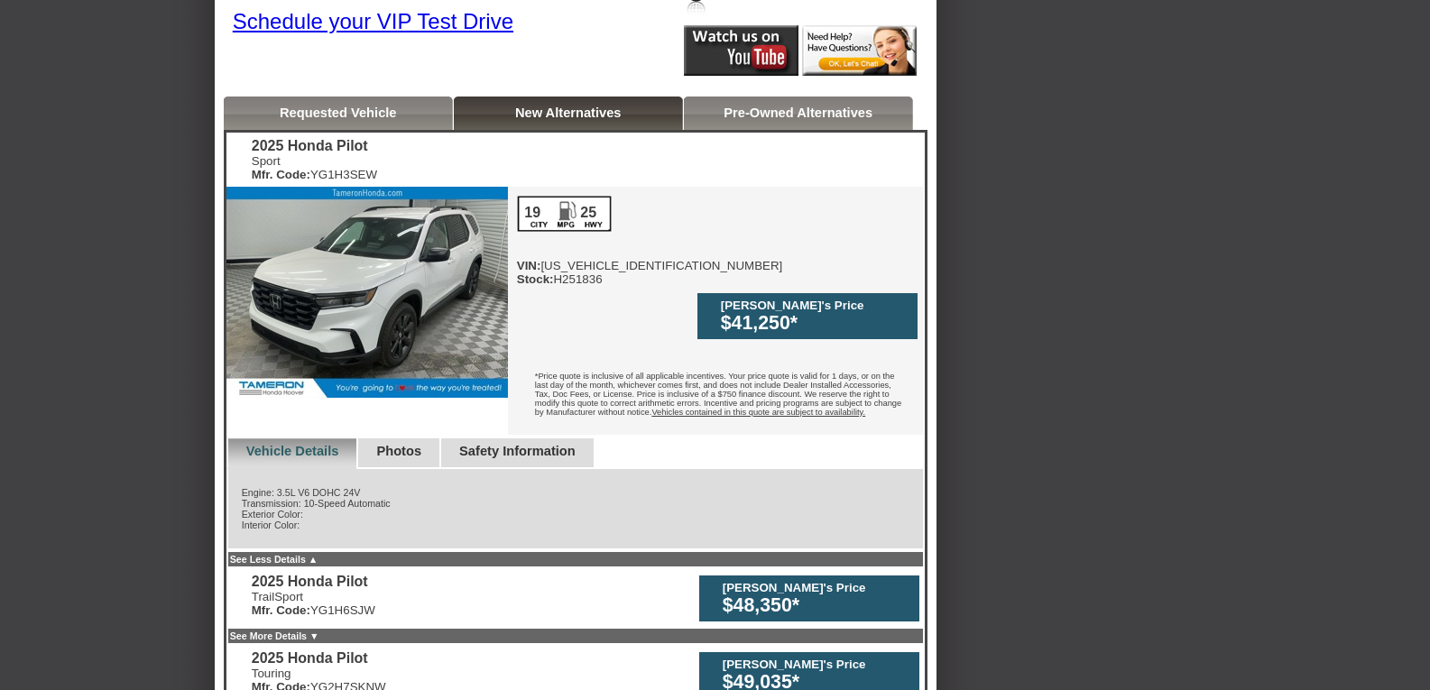
scroll to position [375, 0]
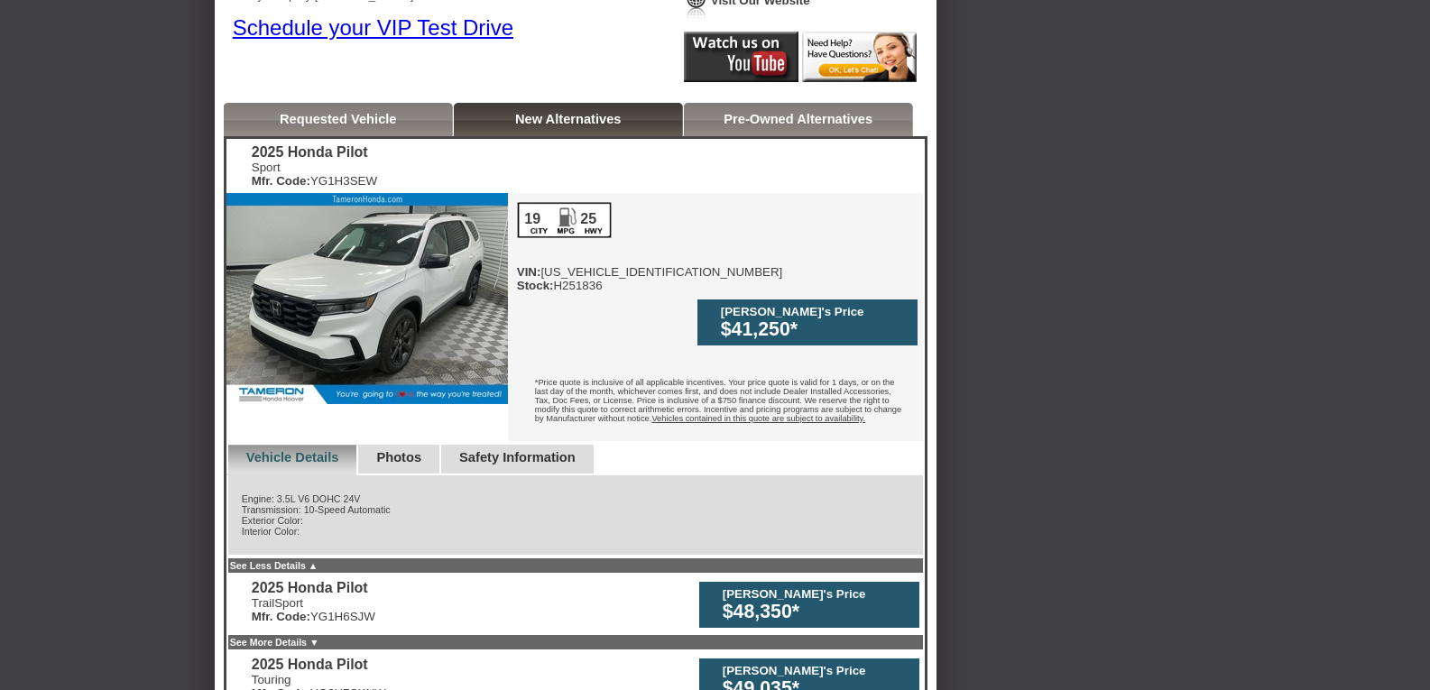
click at [414, 450] on link "Photos" at bounding box center [398, 457] width 45 height 14
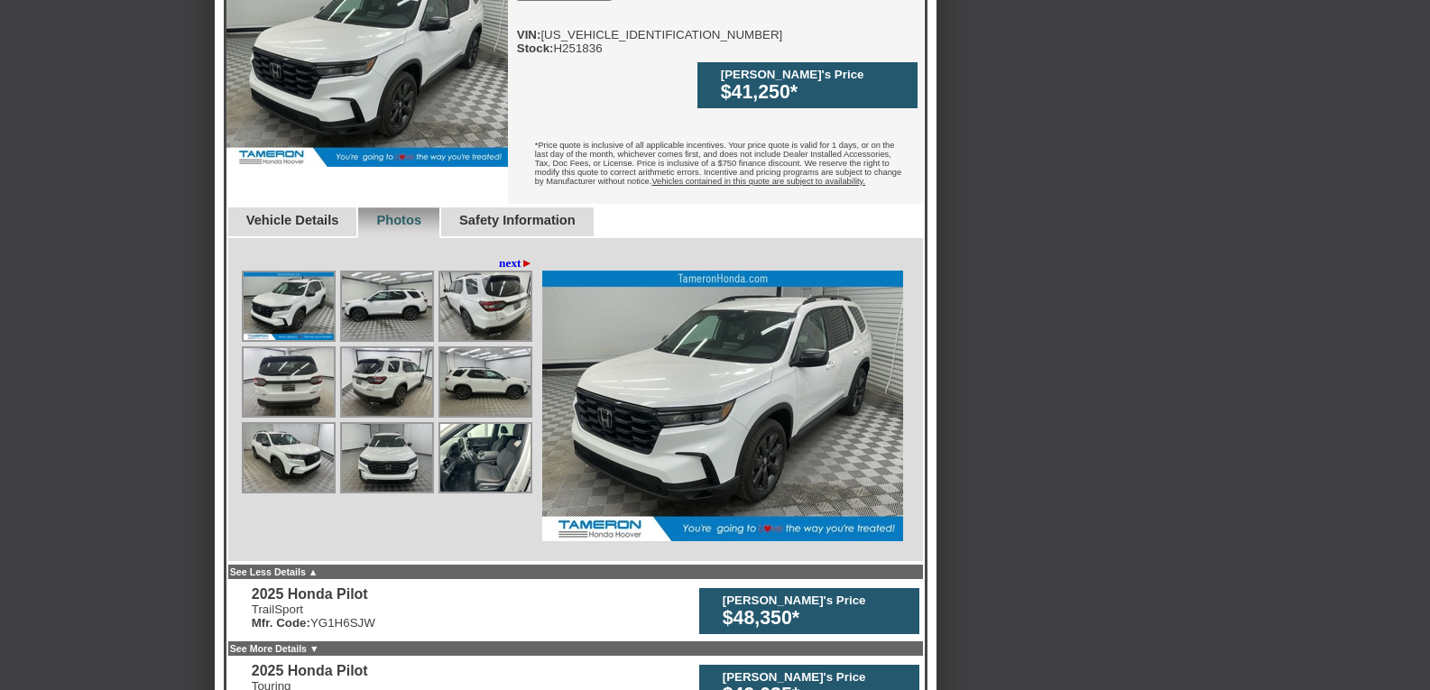
scroll to position [645, 0]
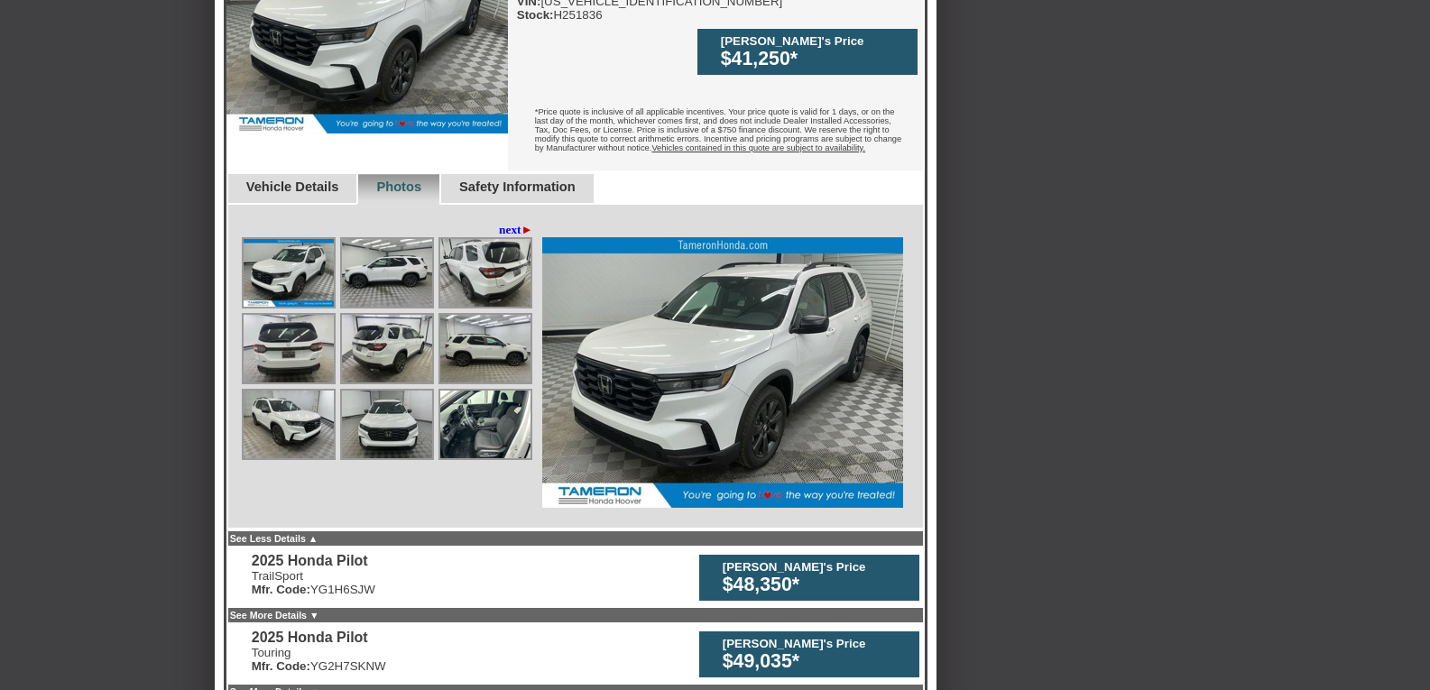
click at [564, 174] on div "Safety Information" at bounding box center [517, 189] width 154 height 31
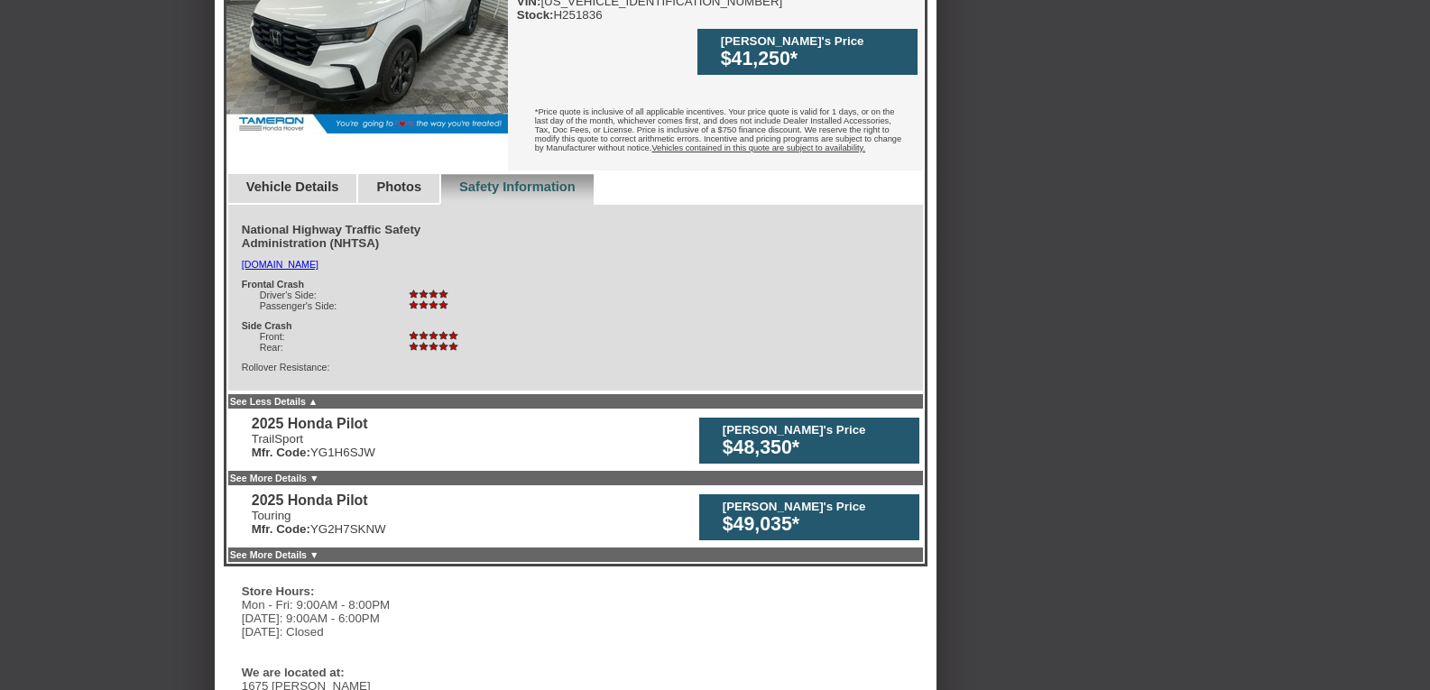
click at [421, 180] on link "Photos" at bounding box center [398, 187] width 45 height 14
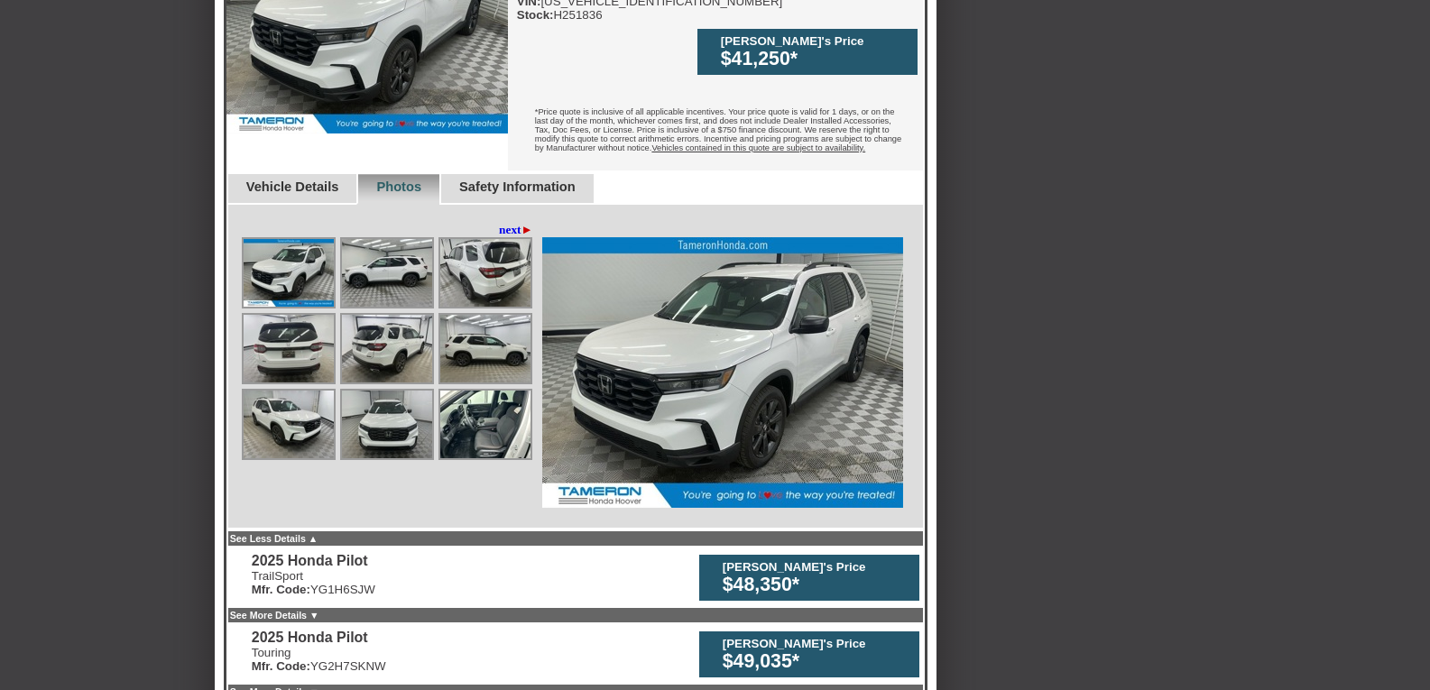
click at [492, 411] on img at bounding box center [485, 425] width 90 height 68
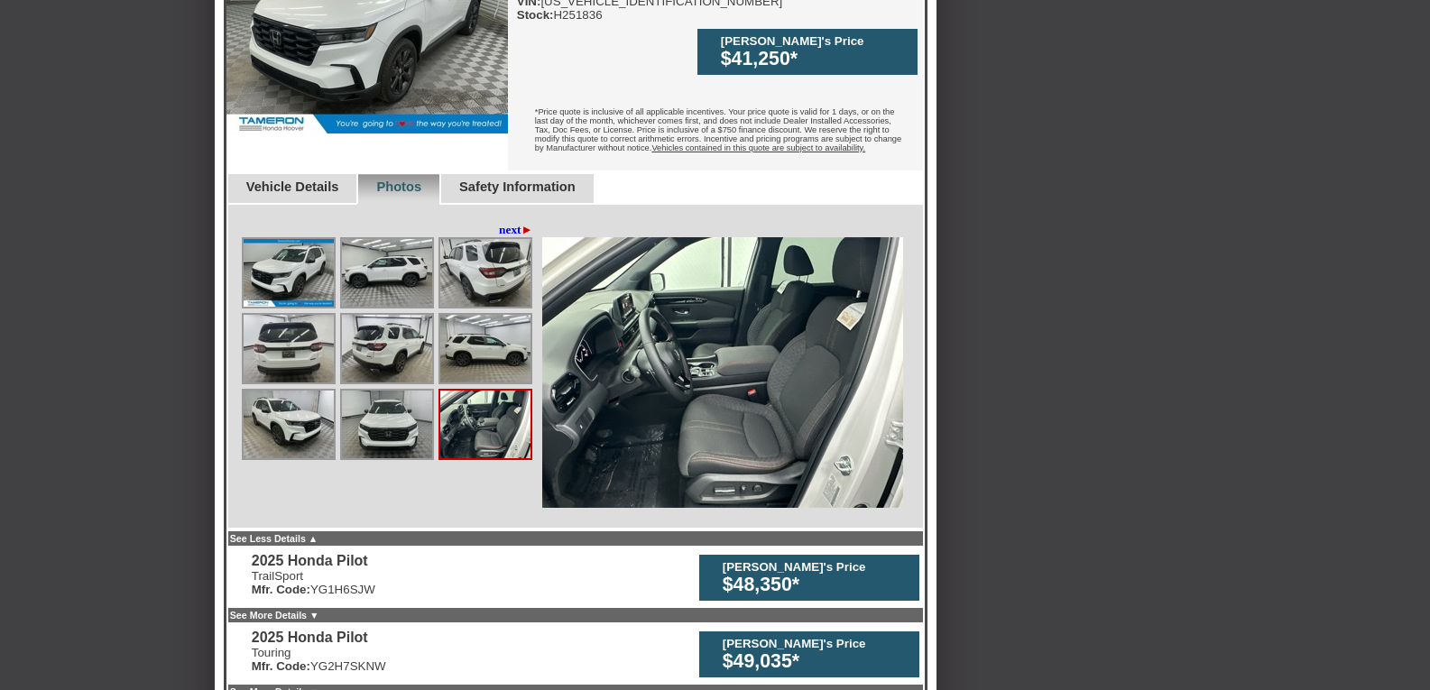
click at [458, 408] on img at bounding box center [485, 425] width 90 height 68
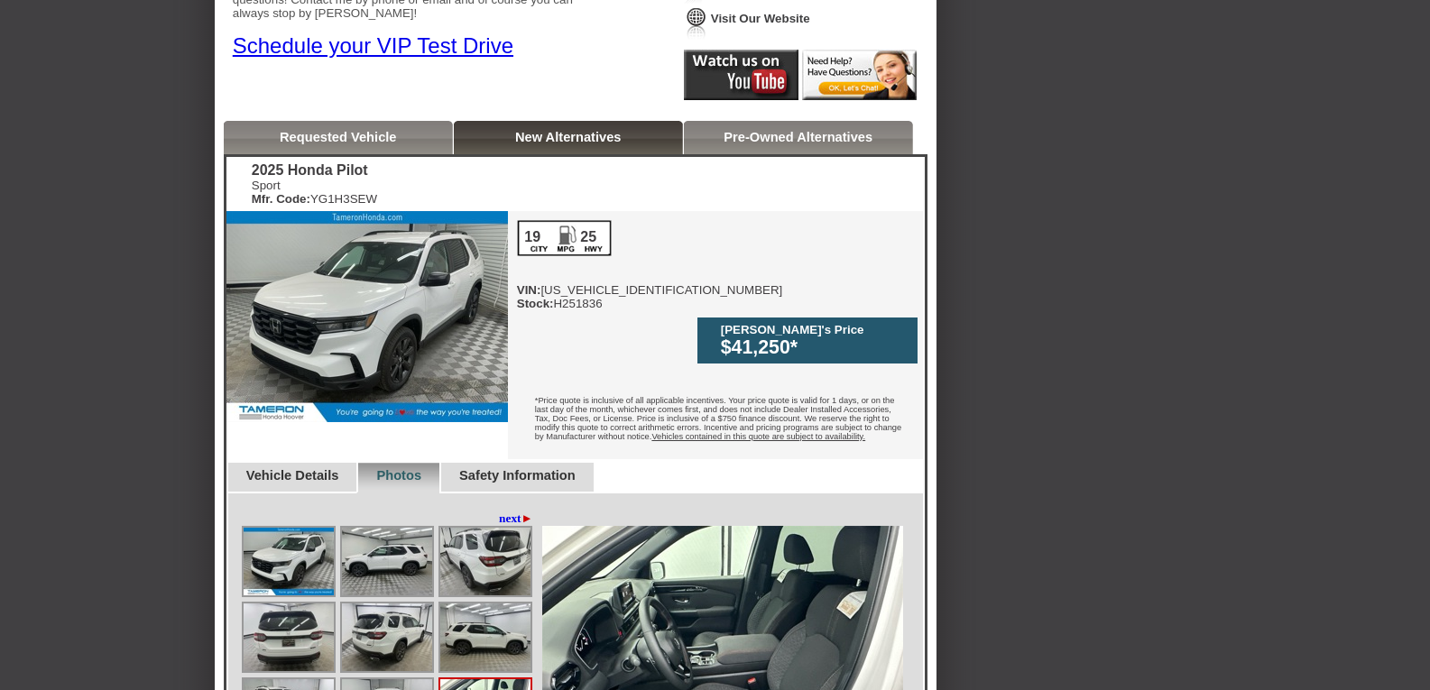
scroll to position [284, 0]
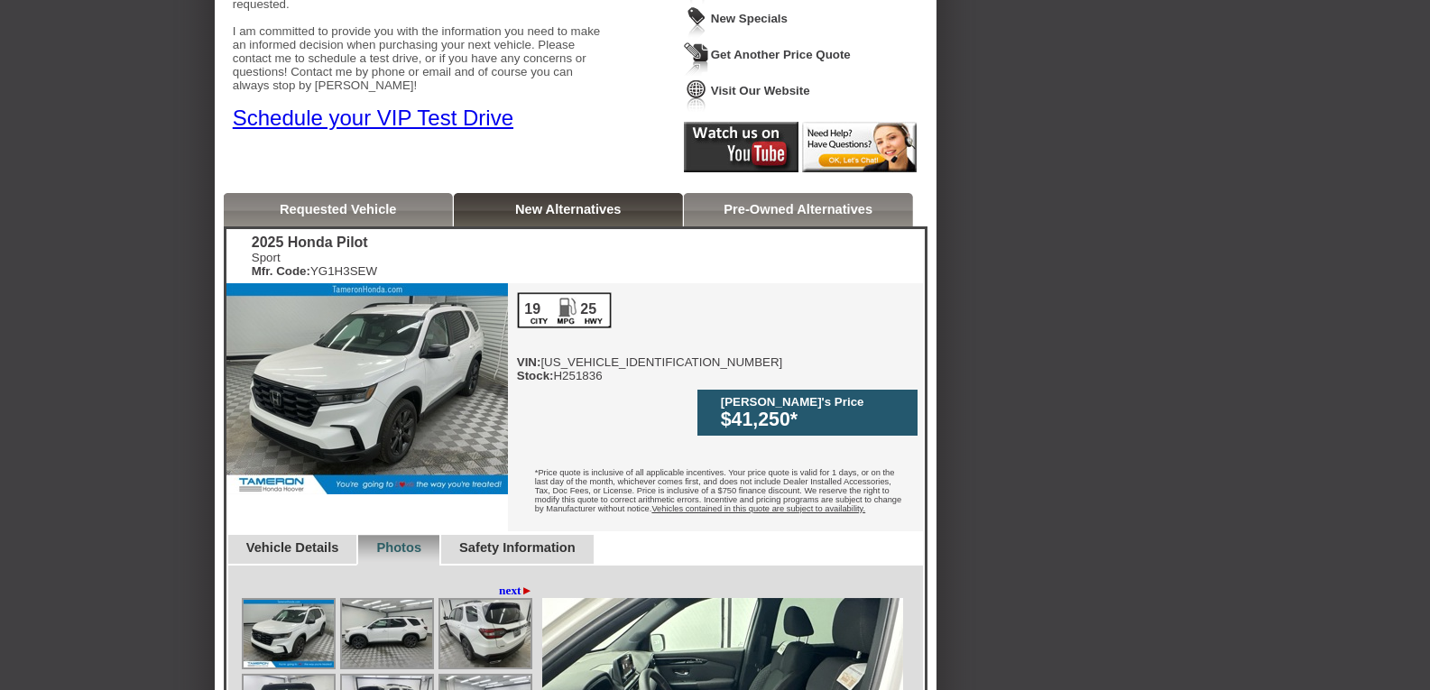
click at [790, 210] on link "Pre-Owned Alternatives" at bounding box center [798, 209] width 149 height 14
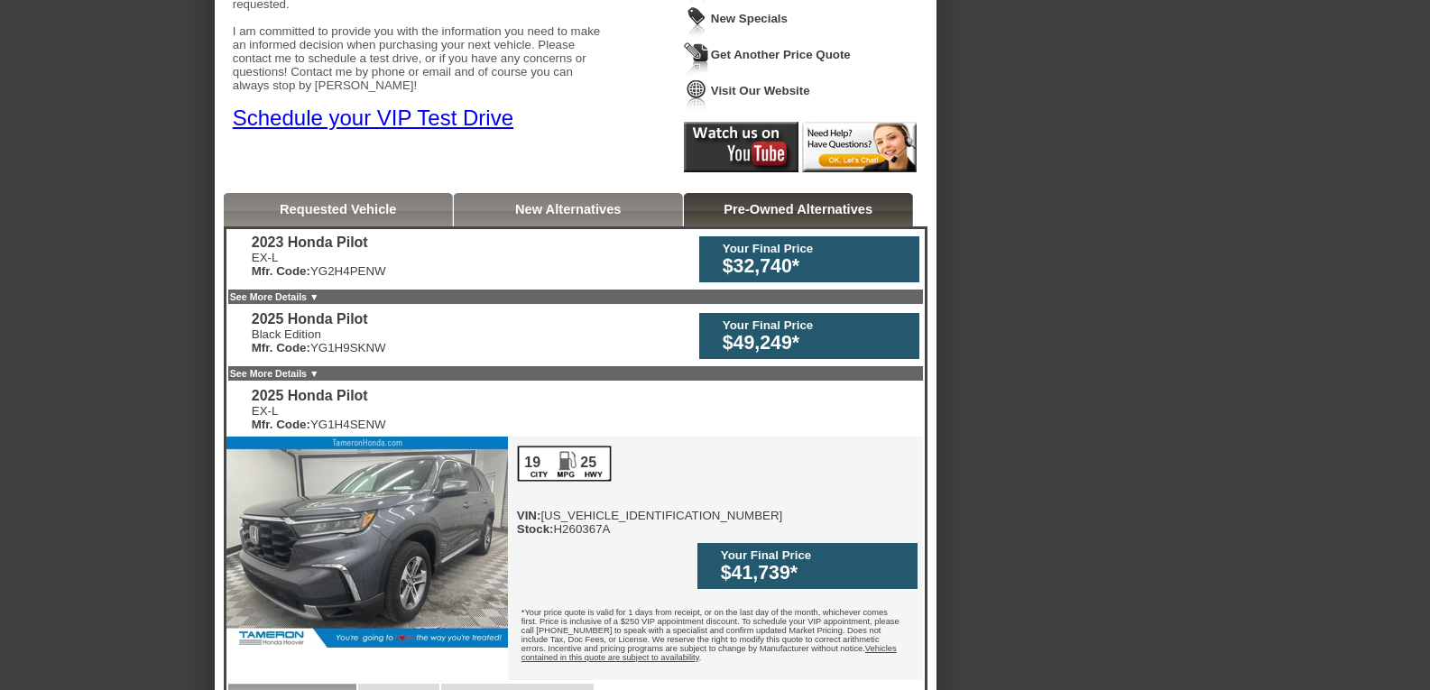
click at [303, 297] on link "See More Details ▼" at bounding box center [274, 297] width 89 height 11
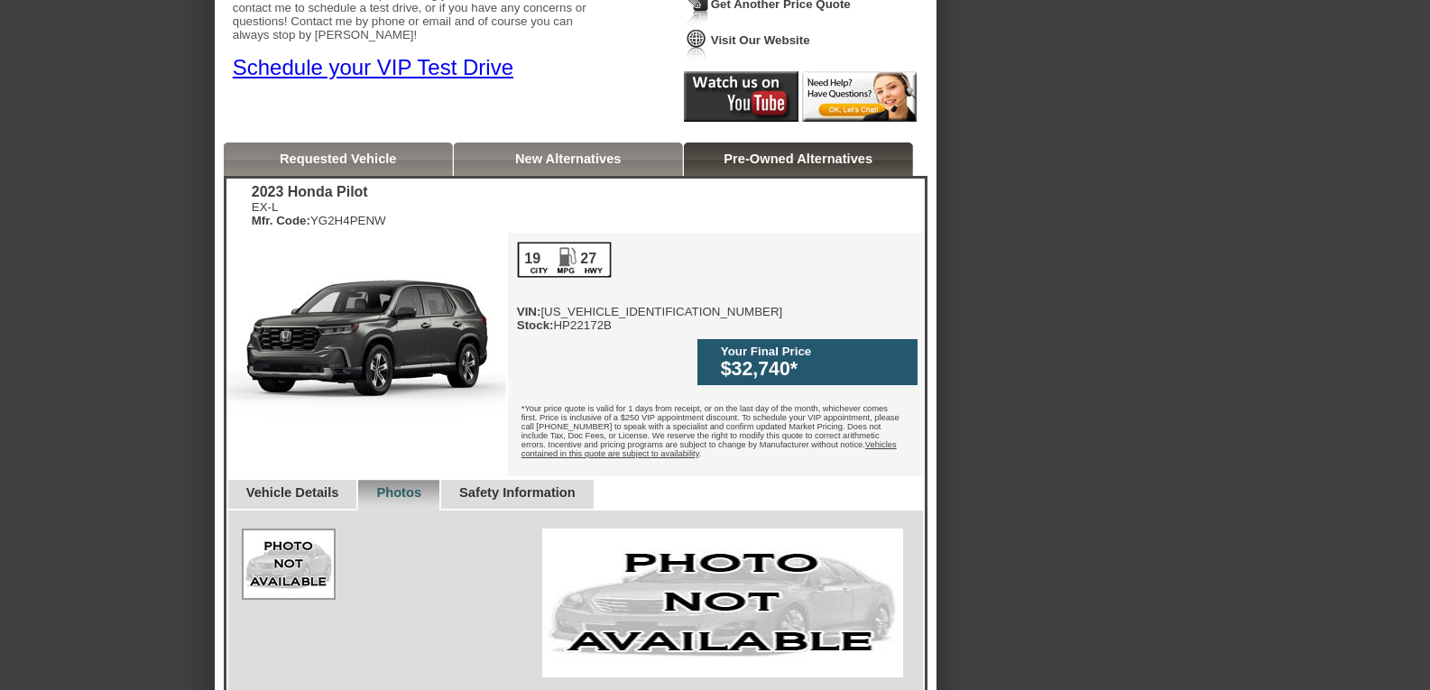
scroll to position [465, 0]
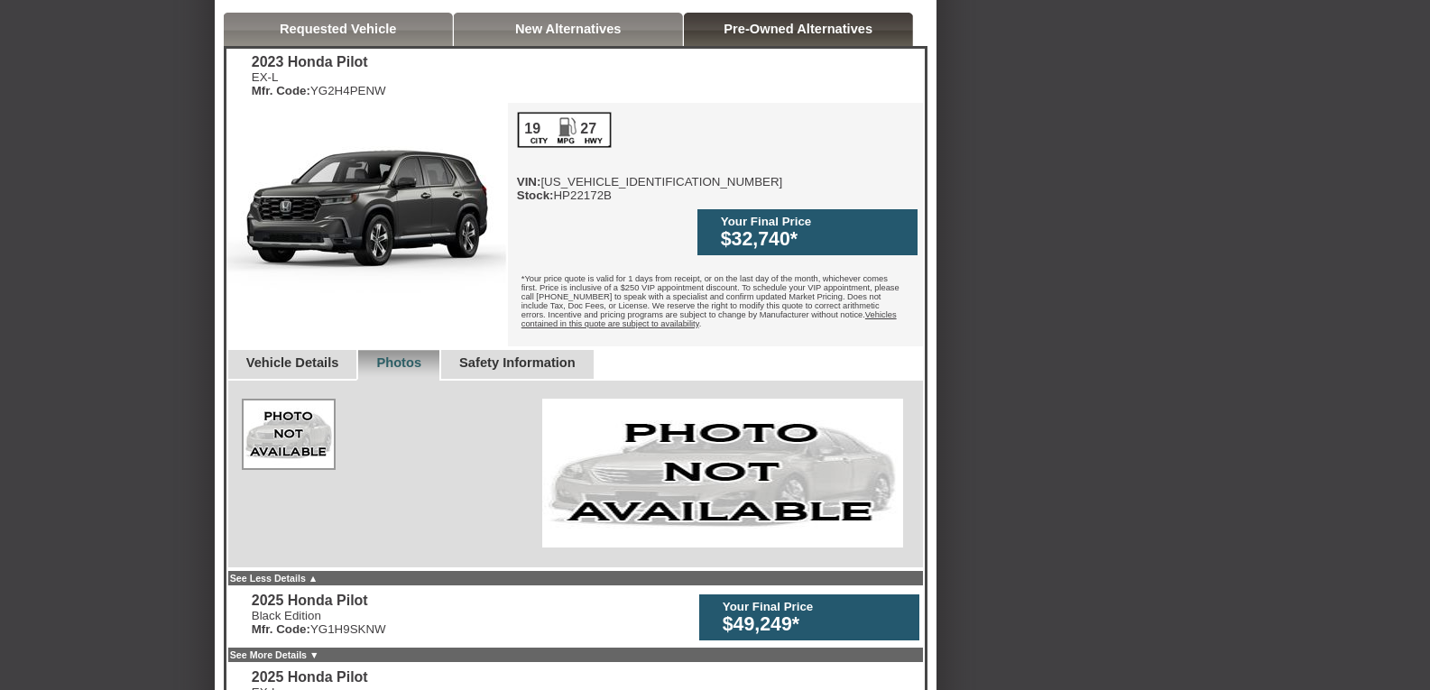
click at [304, 356] on link "Vehicle Details" at bounding box center [292, 363] width 93 height 14
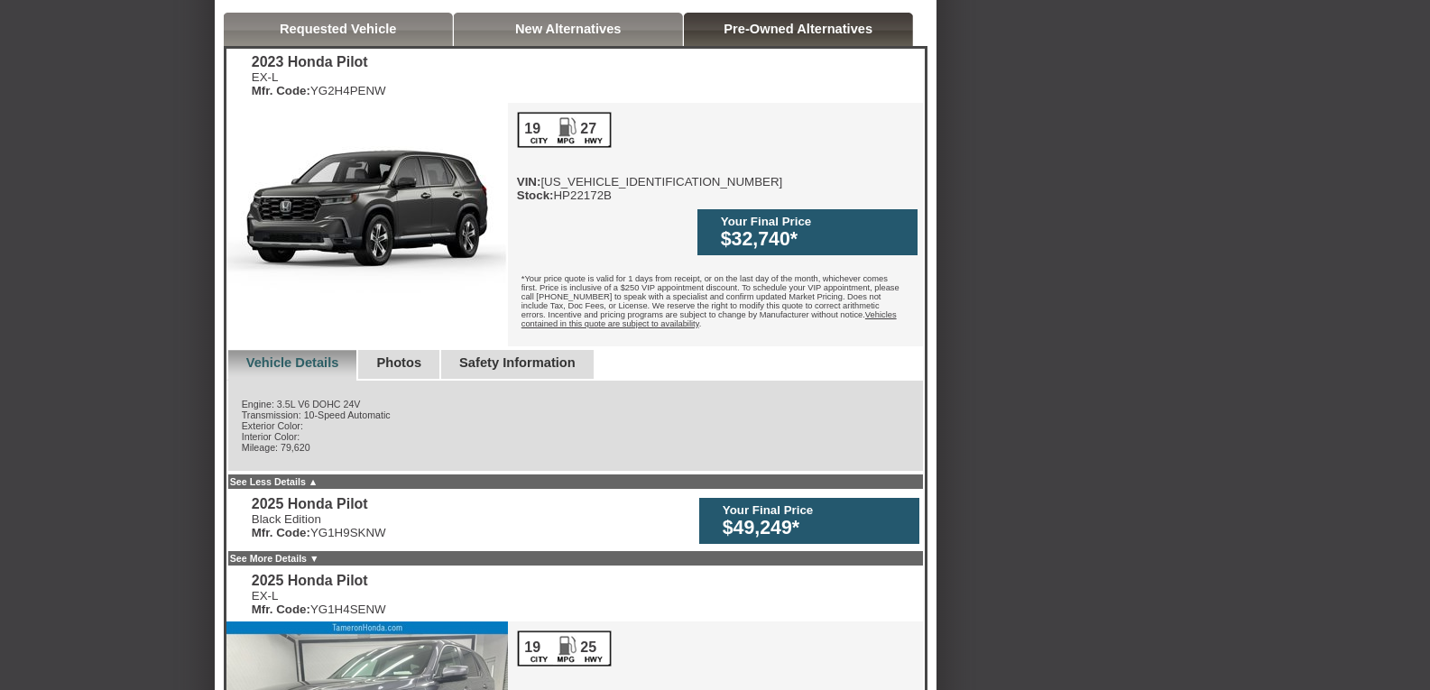
click at [277, 477] on link "See Less Details ▲" at bounding box center [274, 482] width 88 height 11
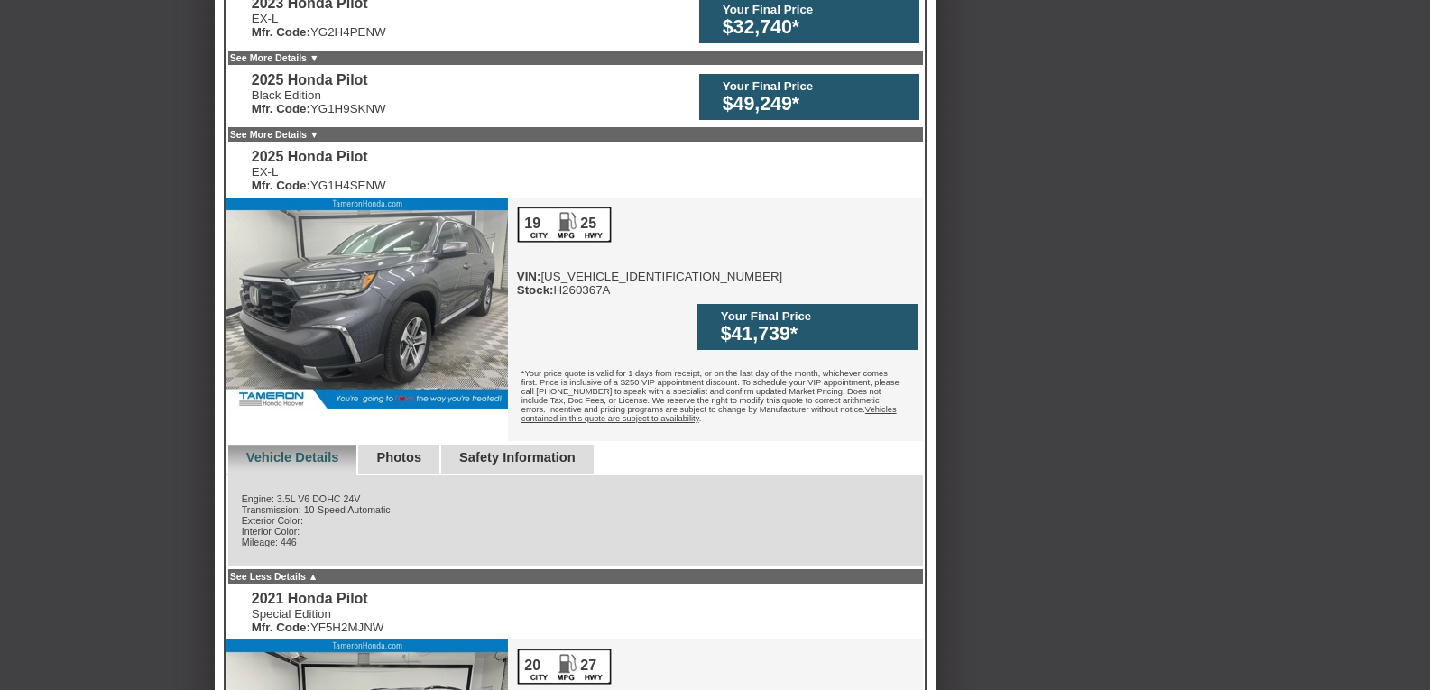
scroll to position [555, 0]
